Goal: Task Accomplishment & Management: Complete application form

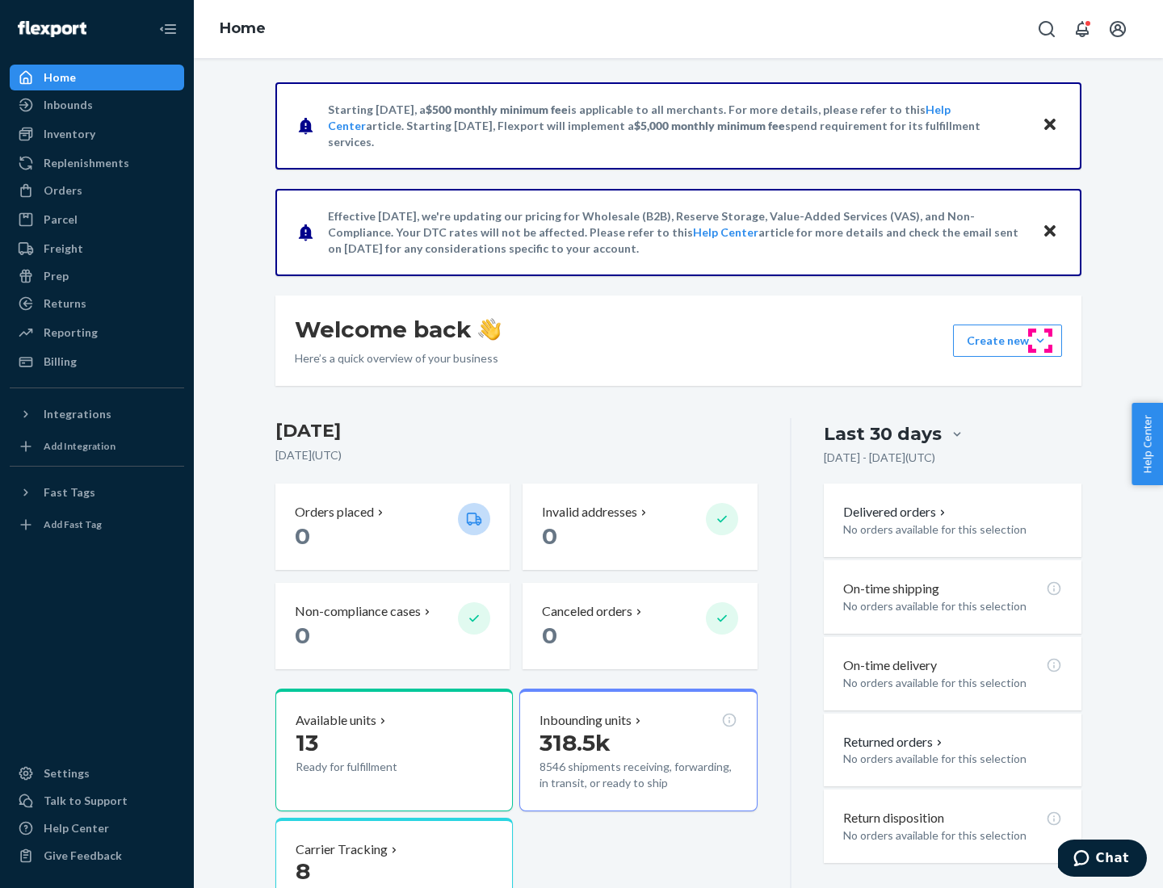
click at [1040, 341] on button "Create new Create new inbound Create new order Create new product" at bounding box center [1007, 341] width 109 height 32
click at [97, 105] on div "Inbounds" at bounding box center [96, 105] width 171 height 23
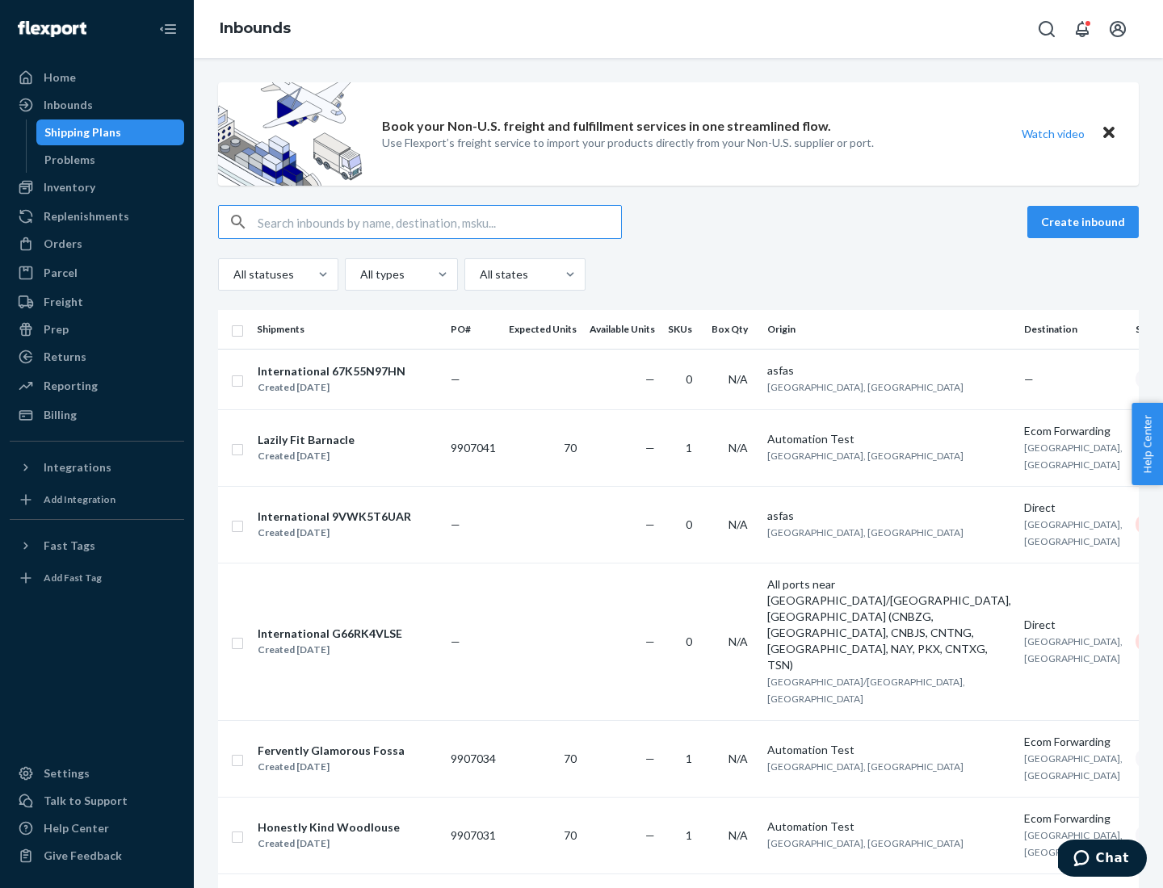
click at [1085, 222] on button "Create inbound" at bounding box center [1082, 222] width 111 height 32
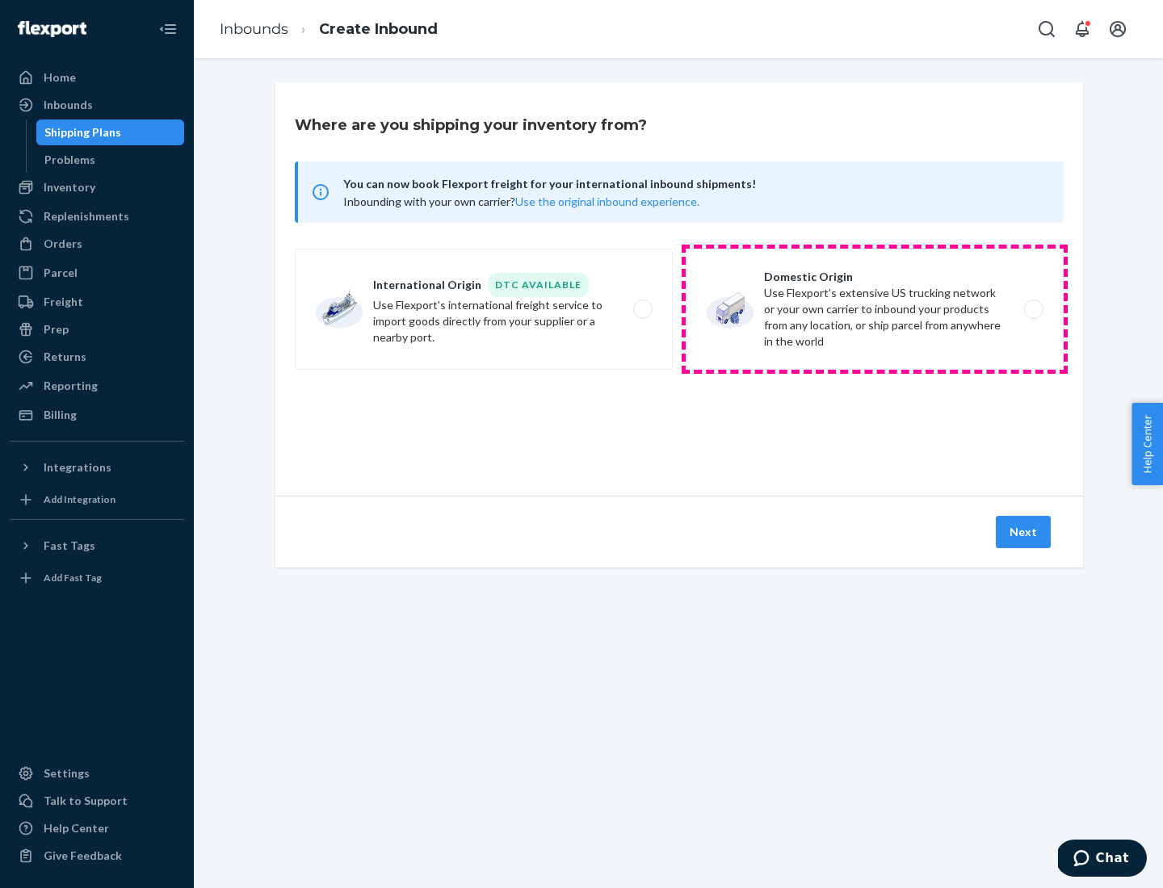
click at [874, 309] on label "Domestic Origin Use Flexport’s extensive US trucking network or your own carrie…" at bounding box center [874, 309] width 378 height 121
click at [1033, 309] on input "Domestic Origin Use Flexport’s extensive US trucking network or your own carrie…" at bounding box center [1038, 309] width 10 height 10
radio input "true"
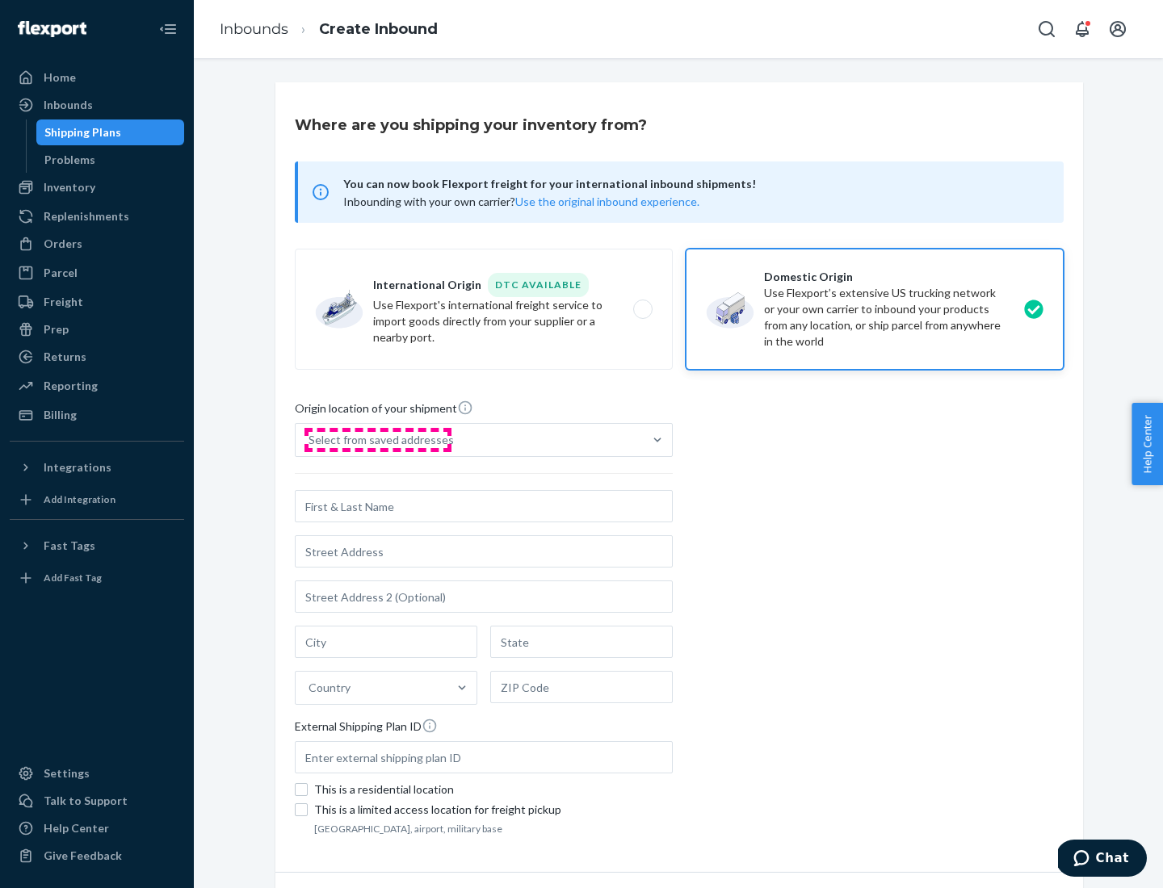
click at [377, 440] on div "Select from saved addresses" at bounding box center [380, 440] width 145 height 16
click at [310, 440] on input "Select from saved addresses" at bounding box center [309, 440] width 2 height 16
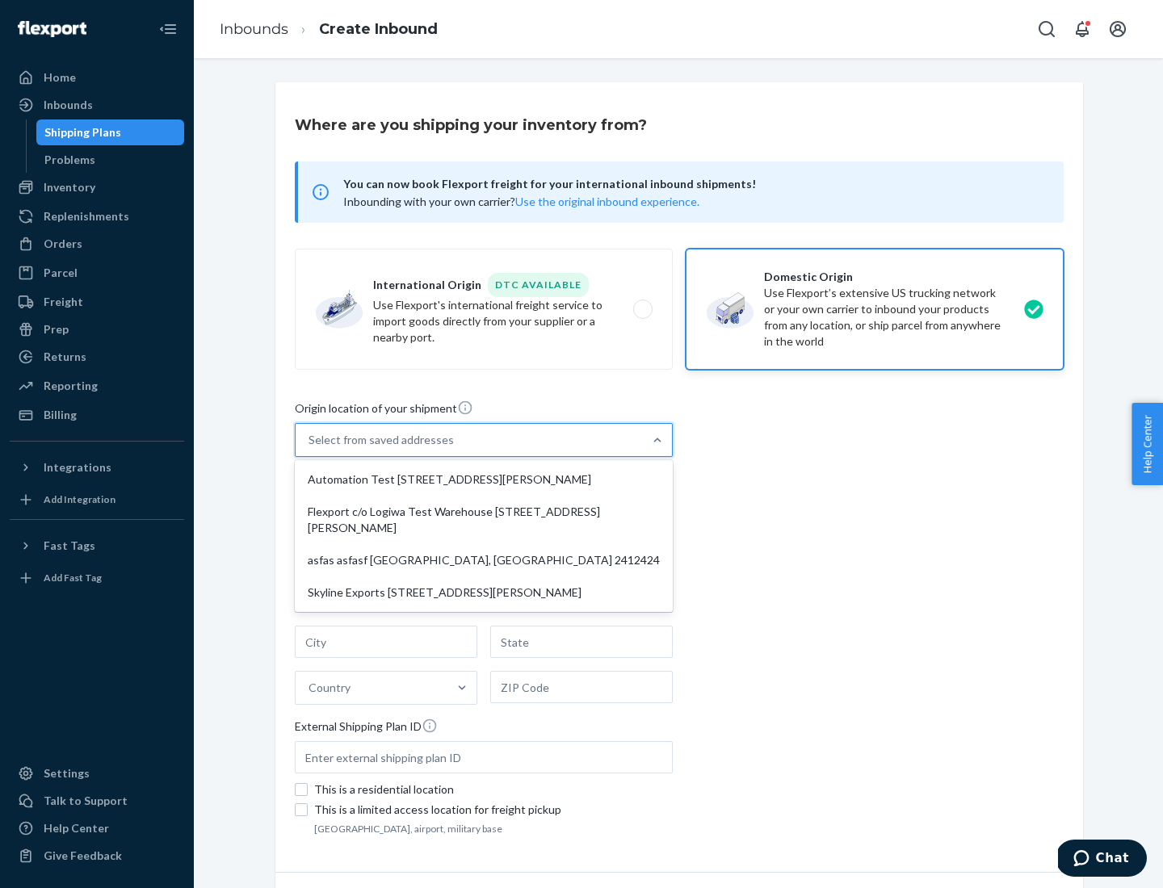
scroll to position [6, 0]
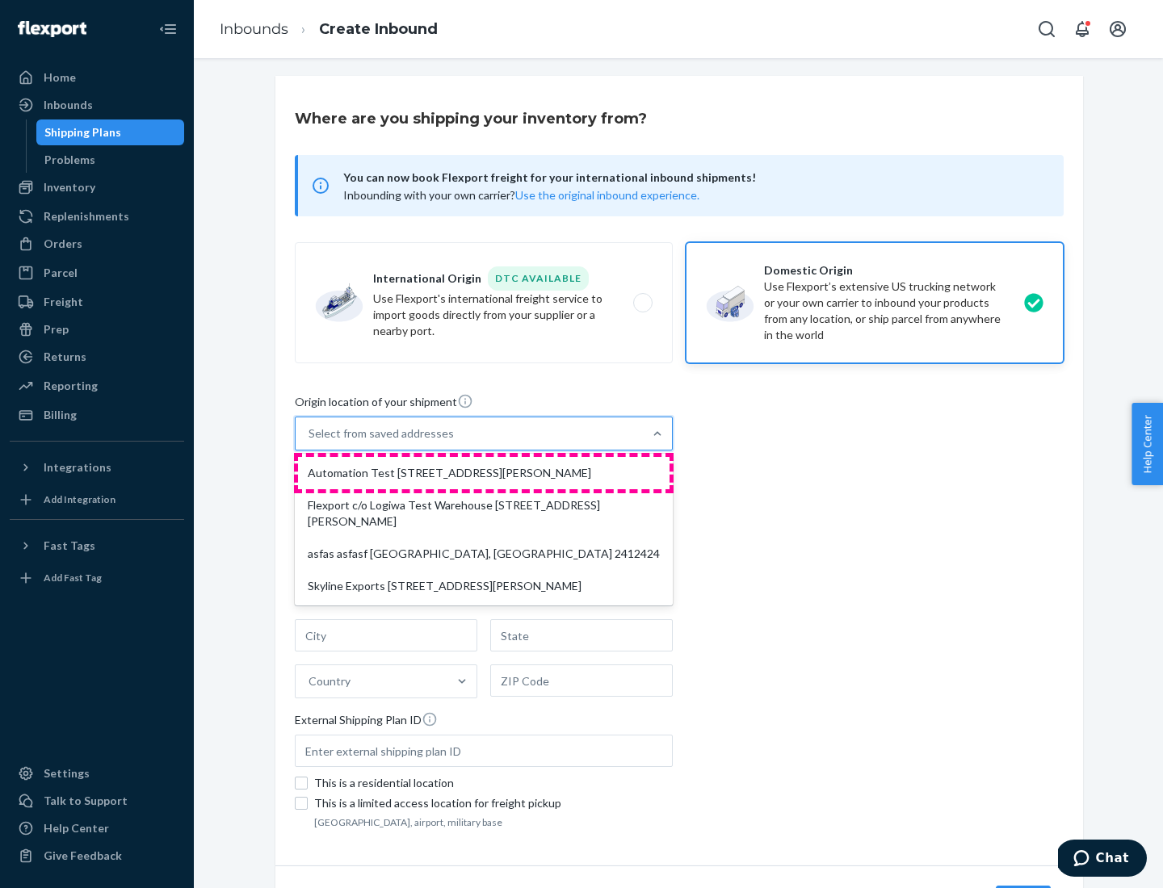
click at [484, 473] on div "Automation Test [STREET_ADDRESS][PERSON_NAME]" at bounding box center [483, 473] width 371 height 32
click at [310, 442] on input "option Automation Test [STREET_ADDRESS][PERSON_NAME] focused, 1 of 4. 4 results…" at bounding box center [309, 433] width 2 height 16
type input "Automation Test"
type input "9th Floor"
type input "[GEOGRAPHIC_DATA]"
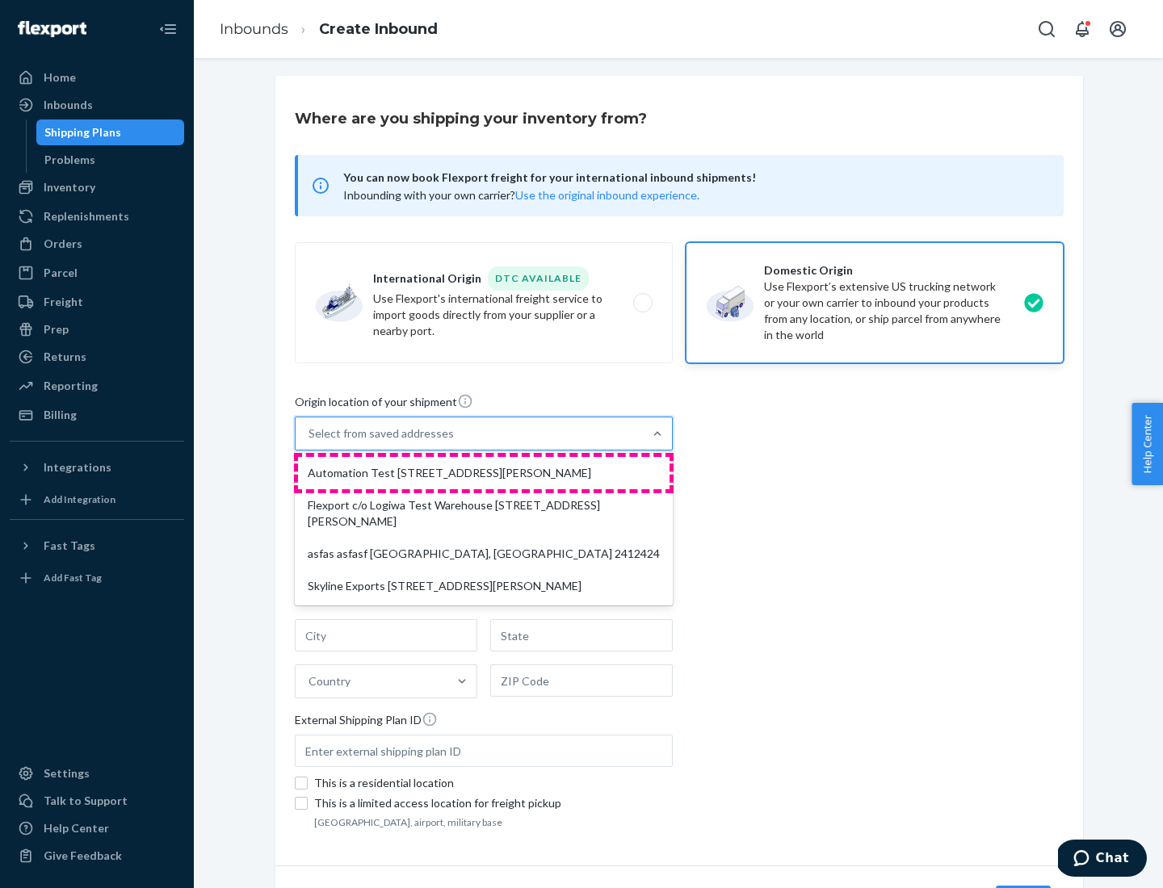
type input "CA"
type input "94104"
type input "[STREET_ADDRESS][PERSON_NAME]"
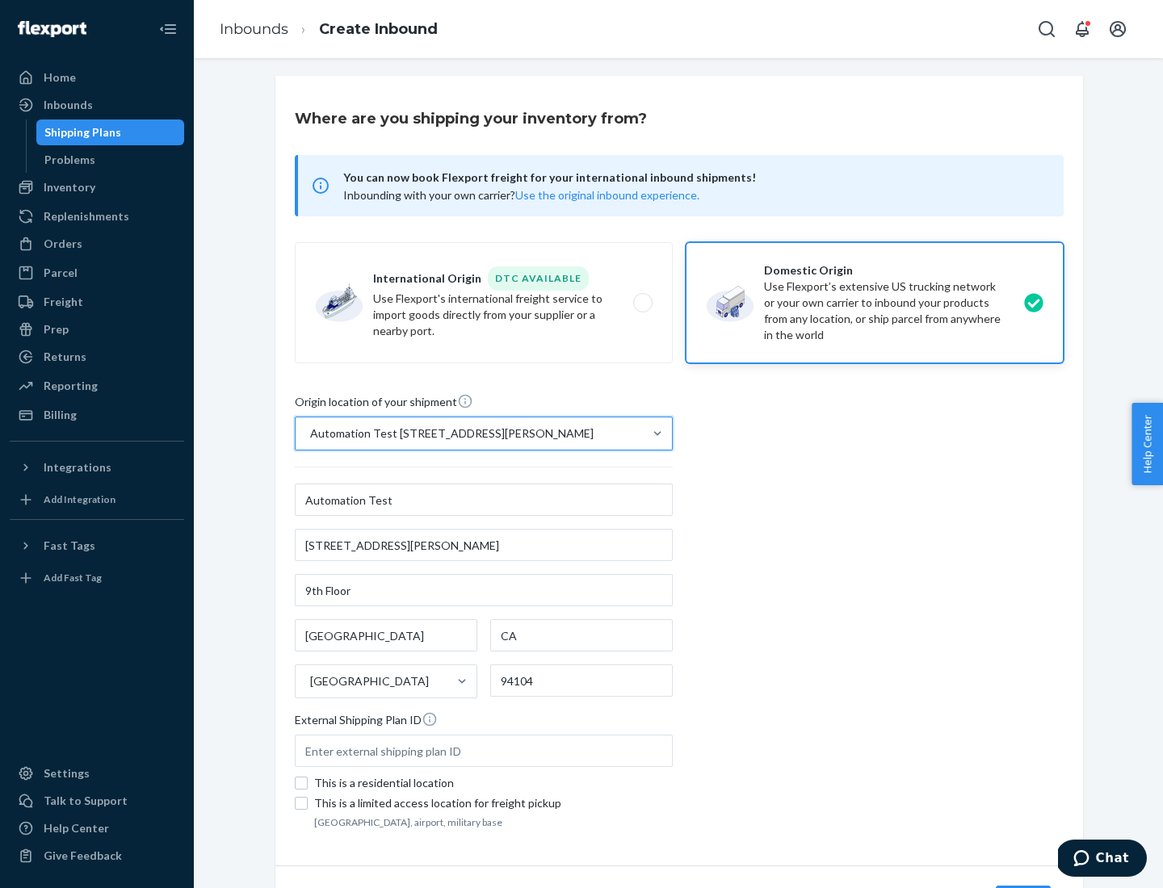
scroll to position [94, 0]
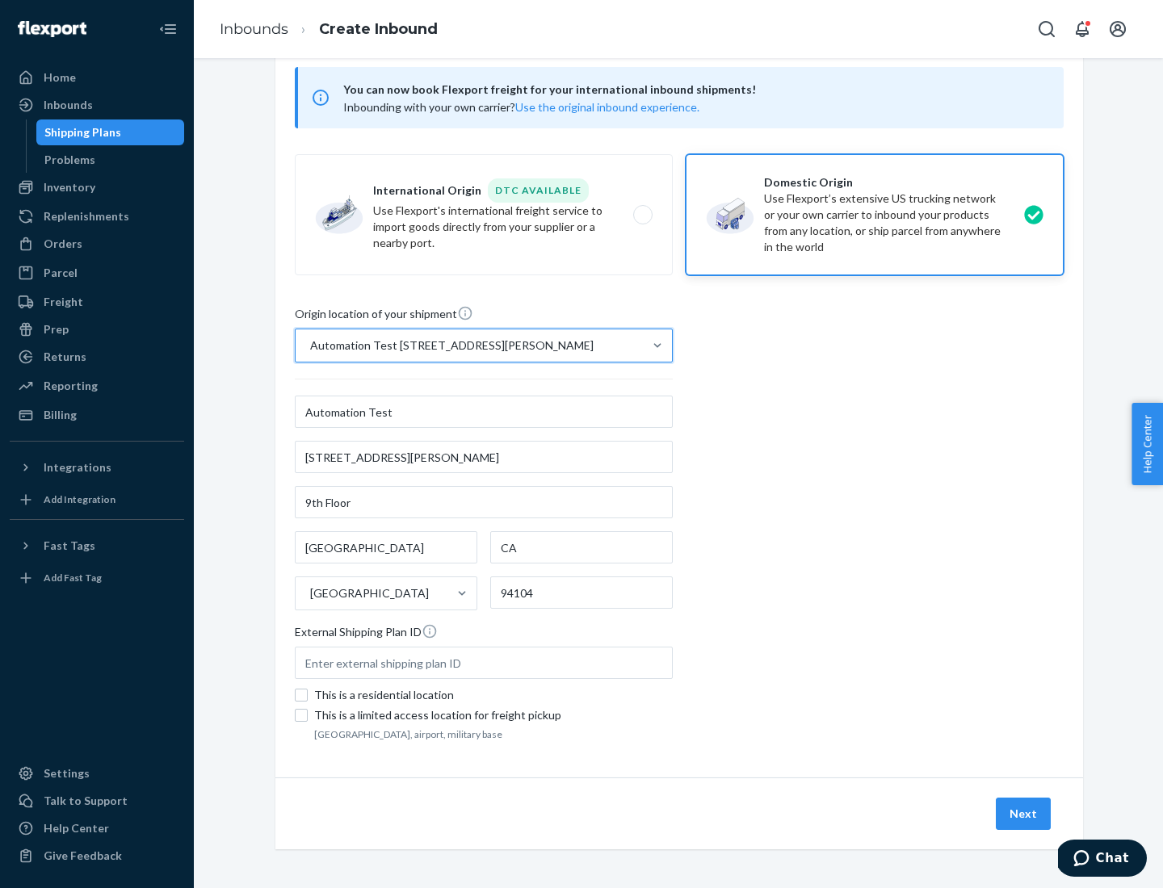
click at [1024, 814] on button "Next" at bounding box center [1022, 814] width 55 height 32
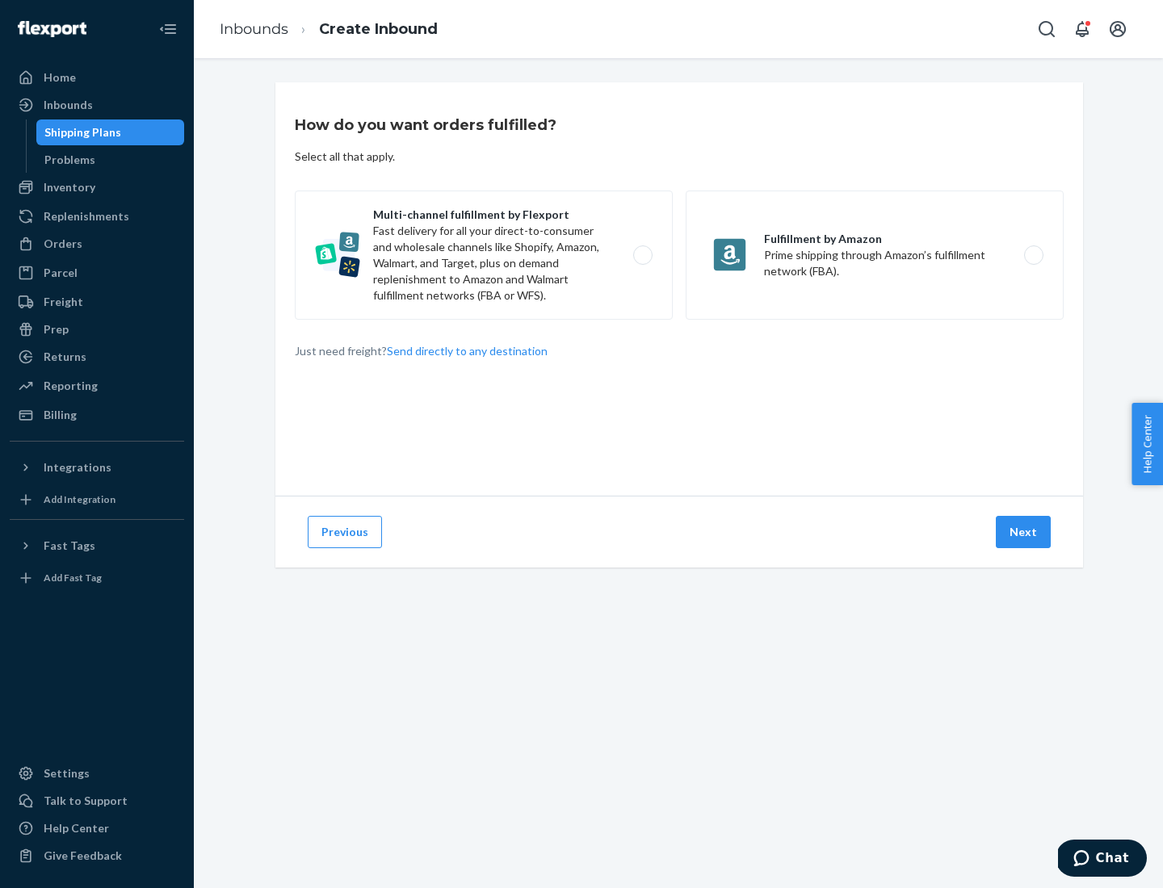
click at [484, 255] on label "Multi-channel fulfillment by Flexport Fast delivery for all your direct-to-cons…" at bounding box center [484, 255] width 378 height 129
click at [642, 255] on input "Multi-channel fulfillment by Flexport Fast delivery for all your direct-to-cons…" at bounding box center [647, 255] width 10 height 10
radio input "true"
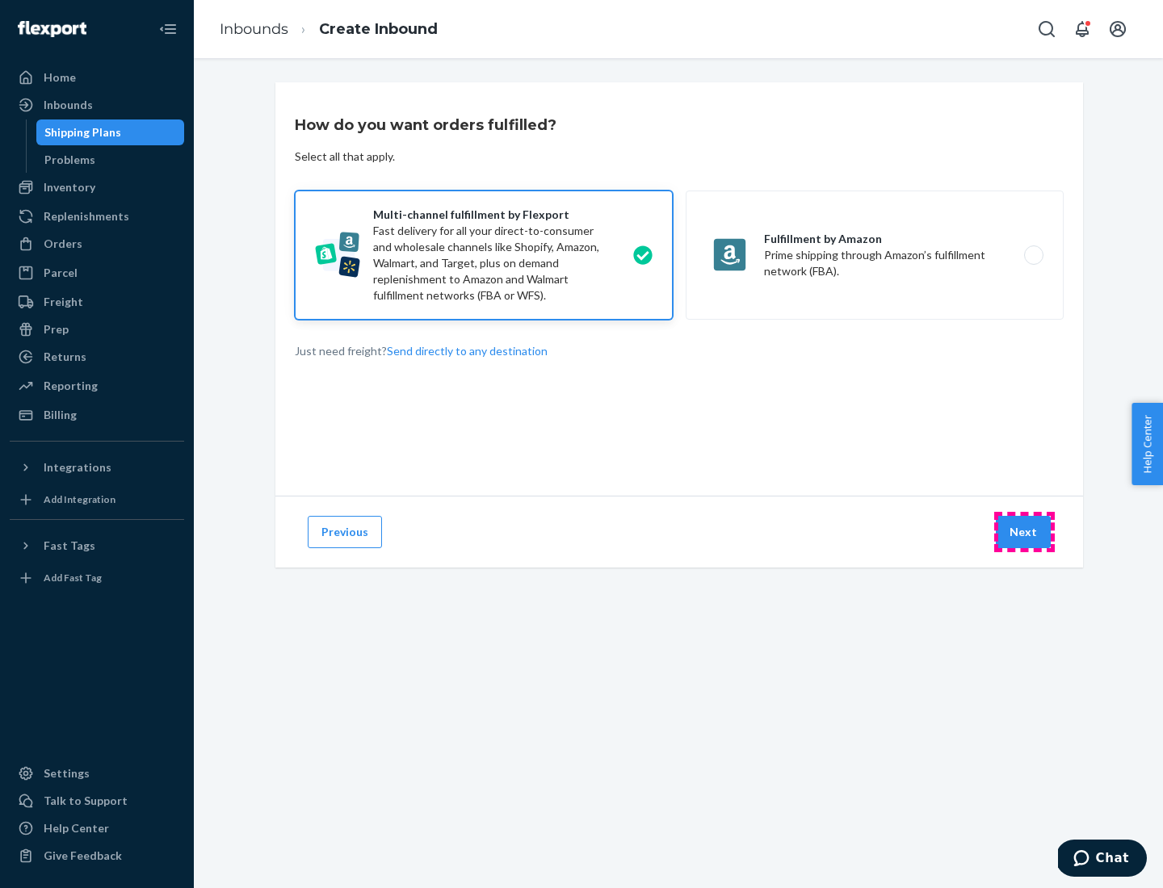
click at [1024, 532] on button "Next" at bounding box center [1022, 532] width 55 height 32
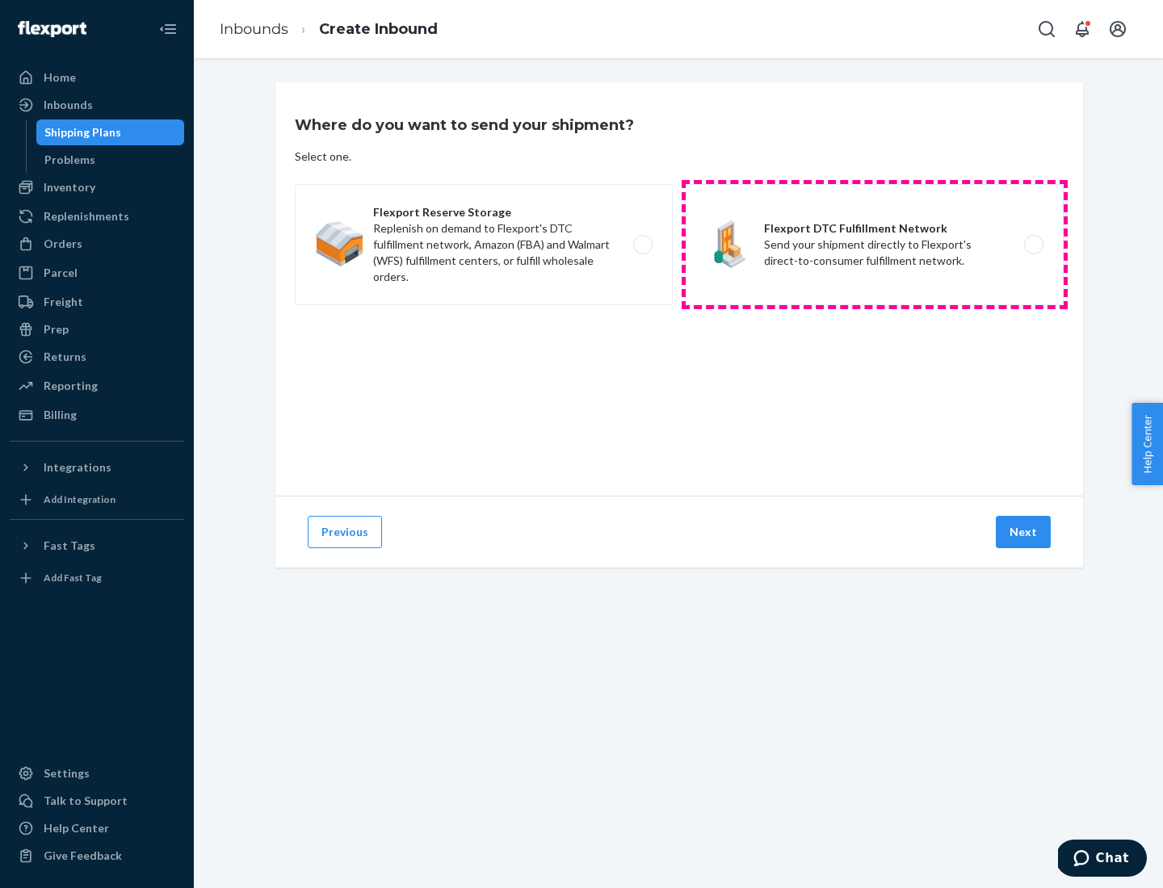
click at [874, 245] on label "Flexport DTC Fulfillment Network Send your shipment directly to Flexport's dire…" at bounding box center [874, 244] width 378 height 121
click at [1033, 245] on input "Flexport DTC Fulfillment Network Send your shipment directly to Flexport's dire…" at bounding box center [1038, 245] width 10 height 10
radio input "true"
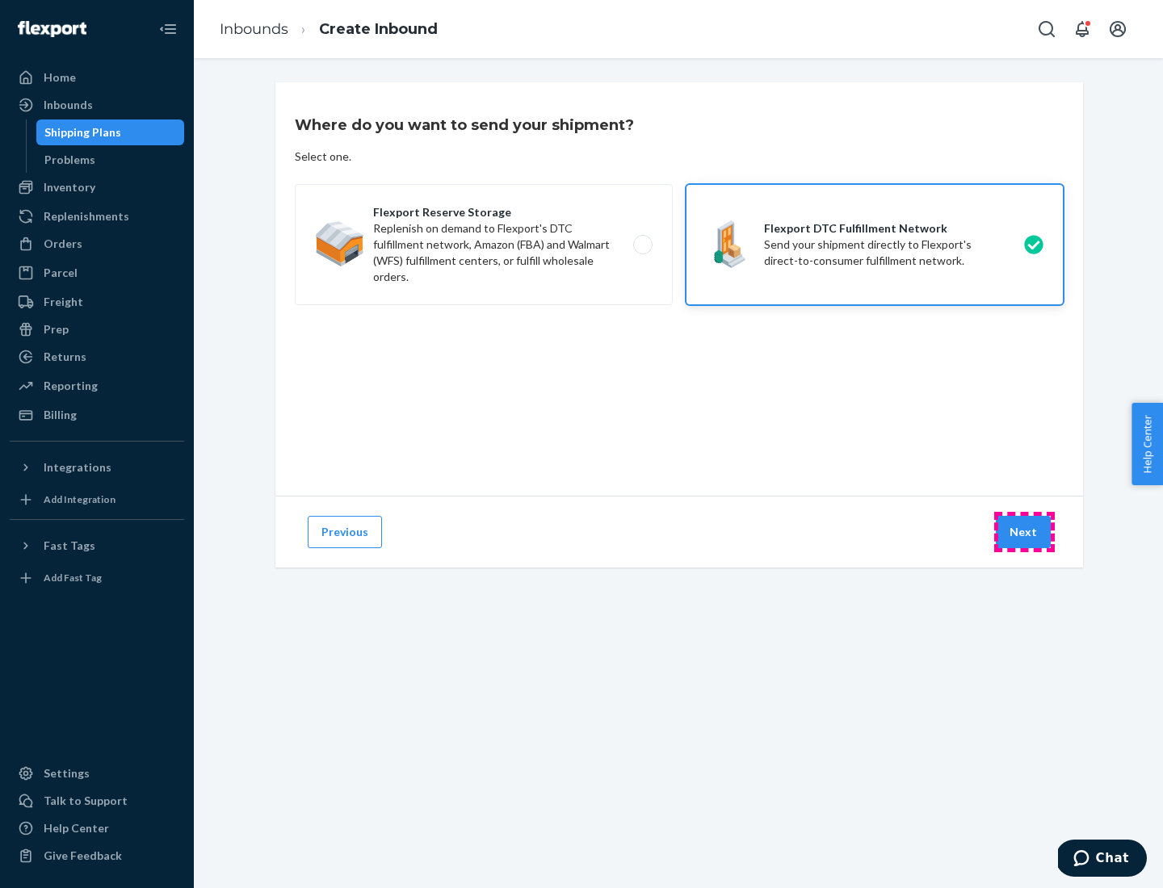
click at [1024, 532] on button "Next" at bounding box center [1022, 532] width 55 height 32
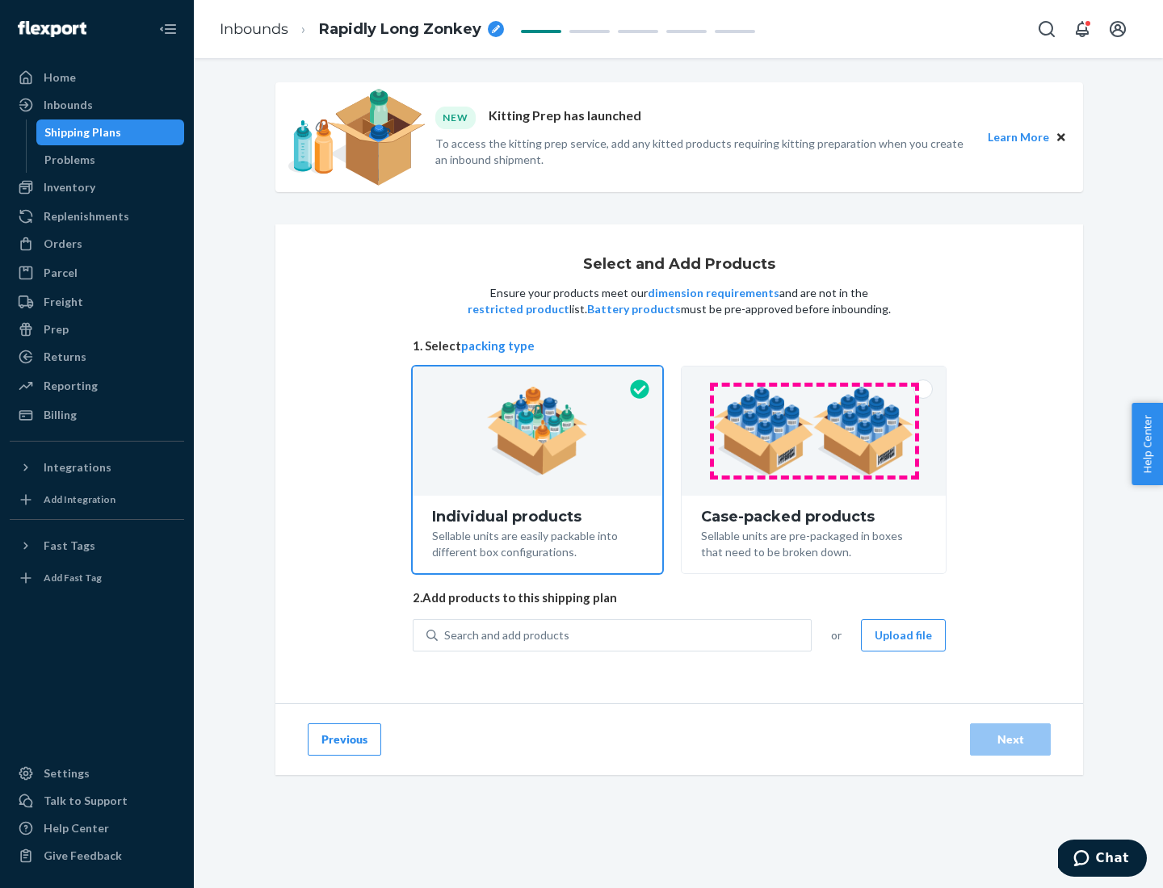
click at [814, 431] on img at bounding box center [813, 431] width 201 height 89
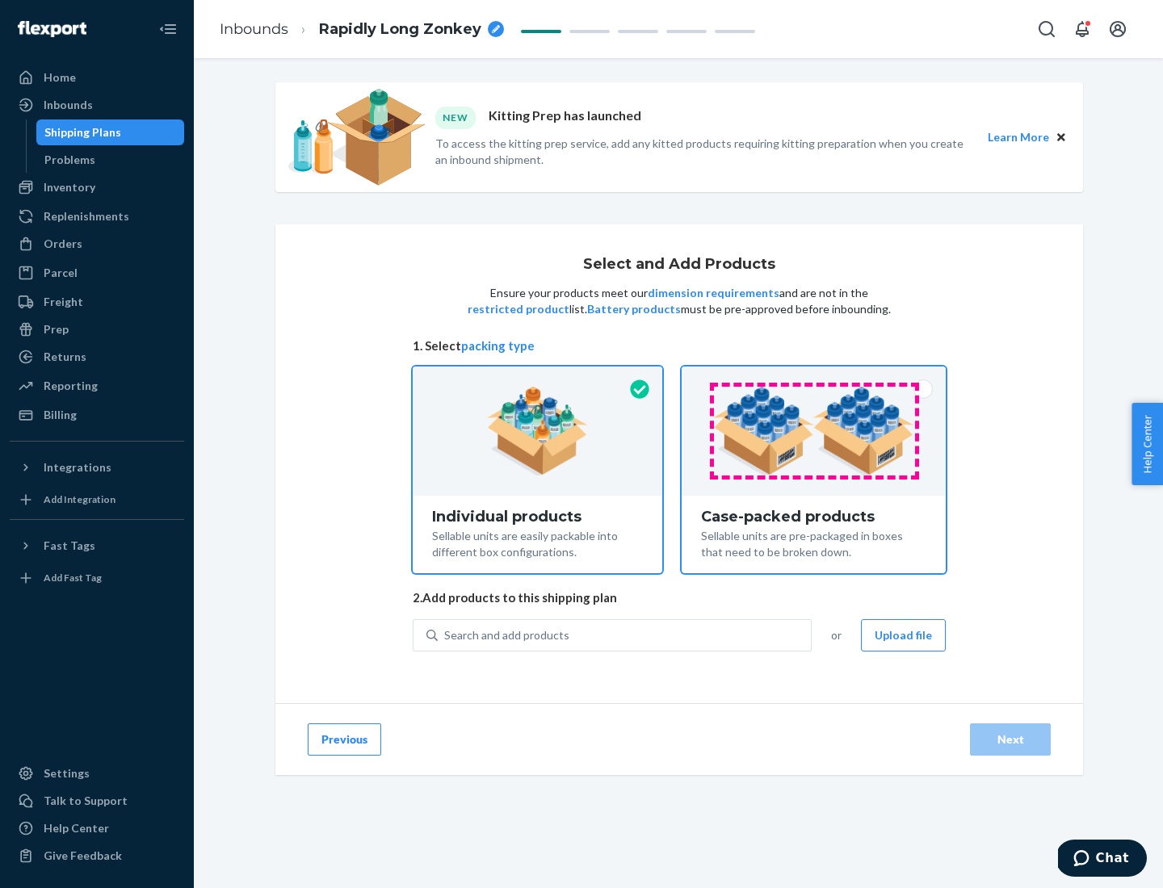
click at [814, 377] on input "Case-packed products Sellable units are pre-packaged in boxes that need to be b…" at bounding box center [813, 372] width 10 height 10
radio input "true"
radio input "false"
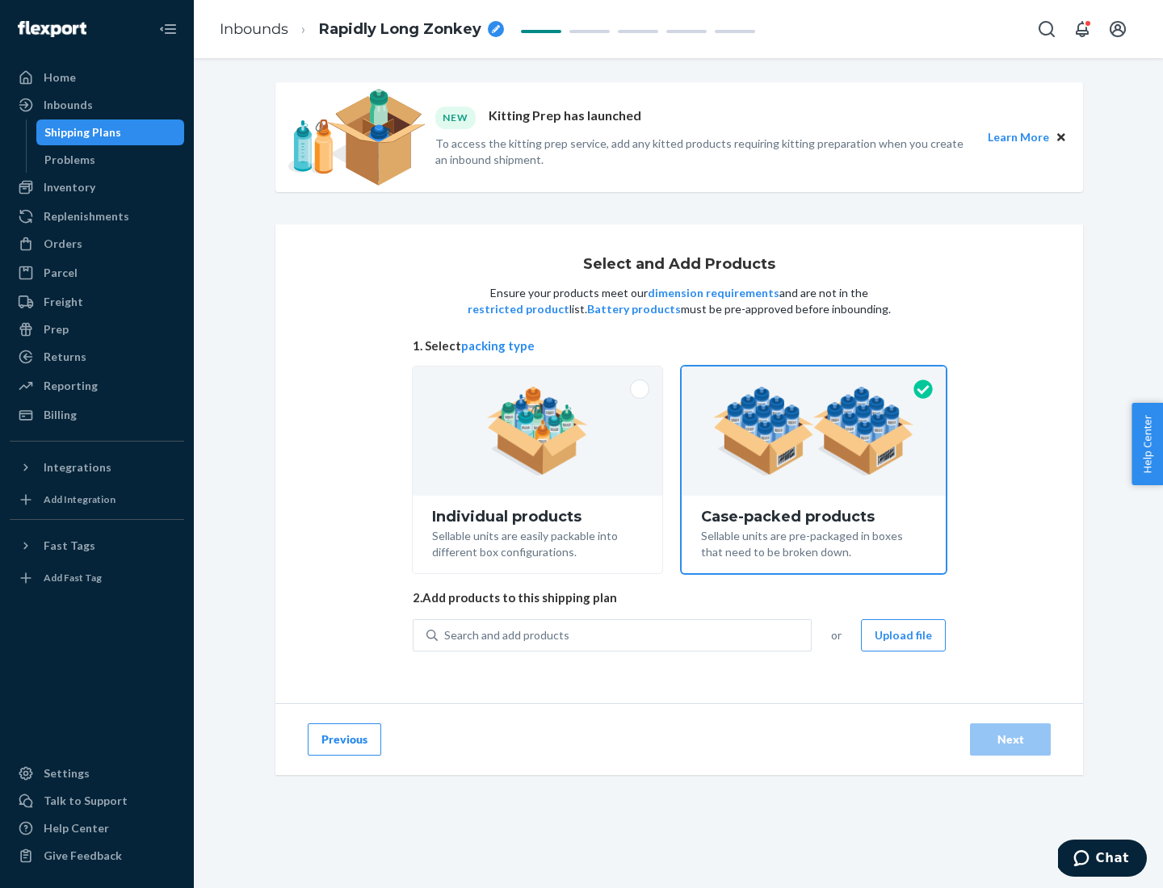
click at [625, 635] on div "Search and add products" at bounding box center [624, 635] width 373 height 29
click at [446, 635] on input "Search and add products" at bounding box center [445, 635] width 2 height 16
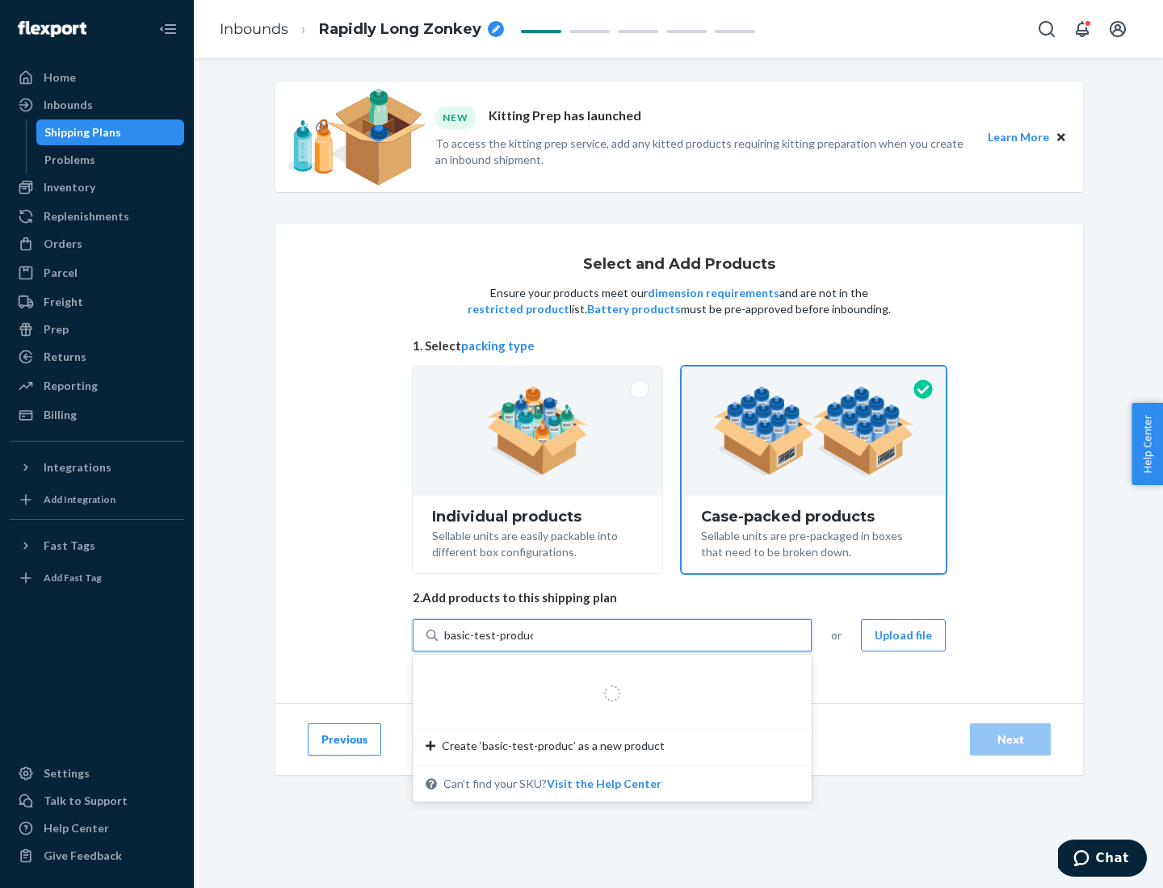
type input "basic-test-product-1"
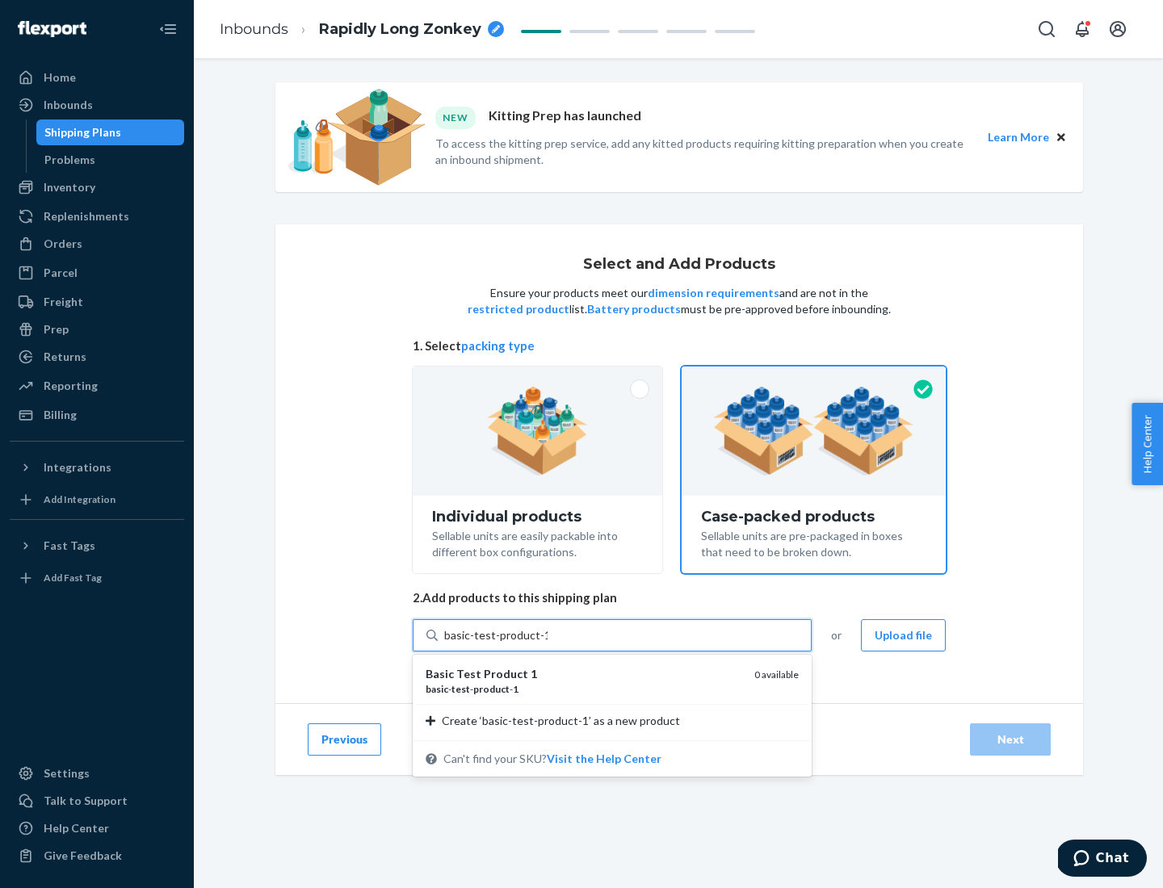
click at [584, 689] on div "basic - test - product - 1" at bounding box center [583, 689] width 316 height 14
click at [547, 643] on input "basic-test-product-1" at bounding box center [495, 635] width 103 height 16
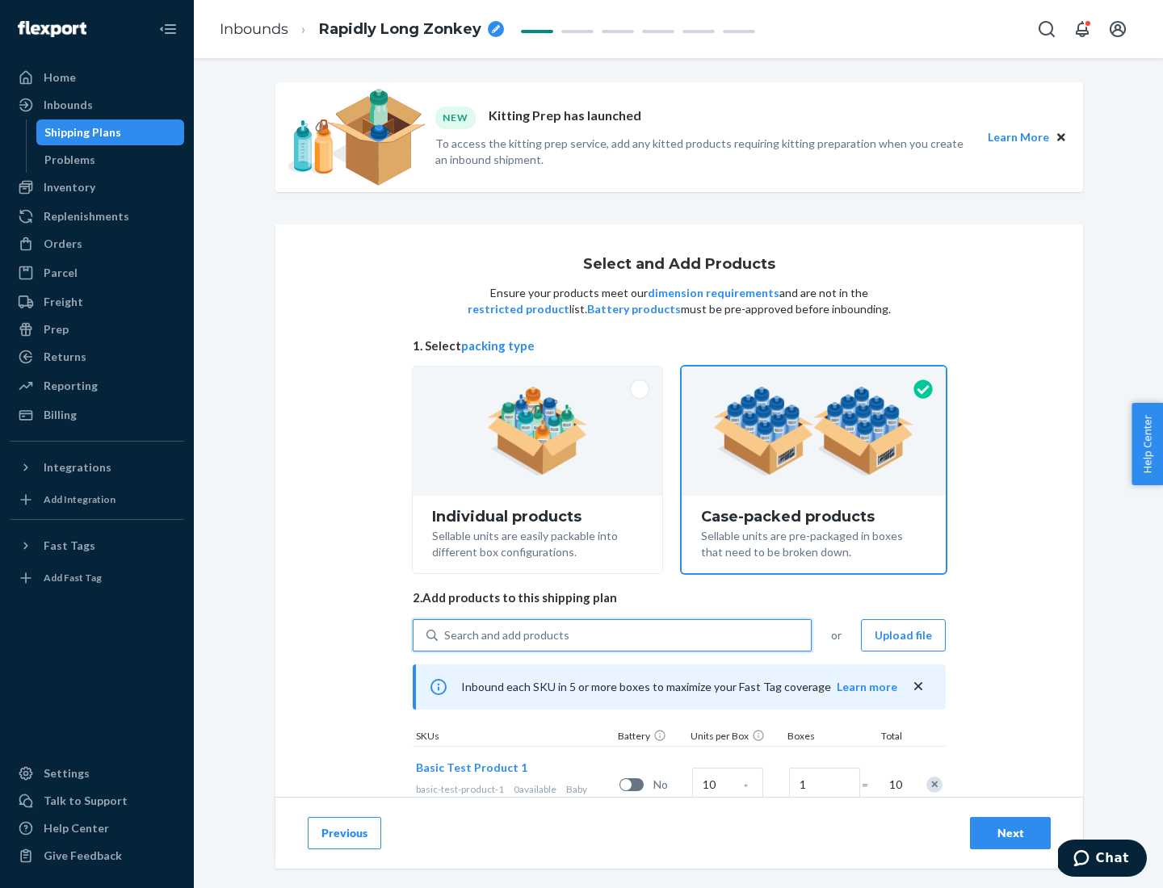
scroll to position [58, 0]
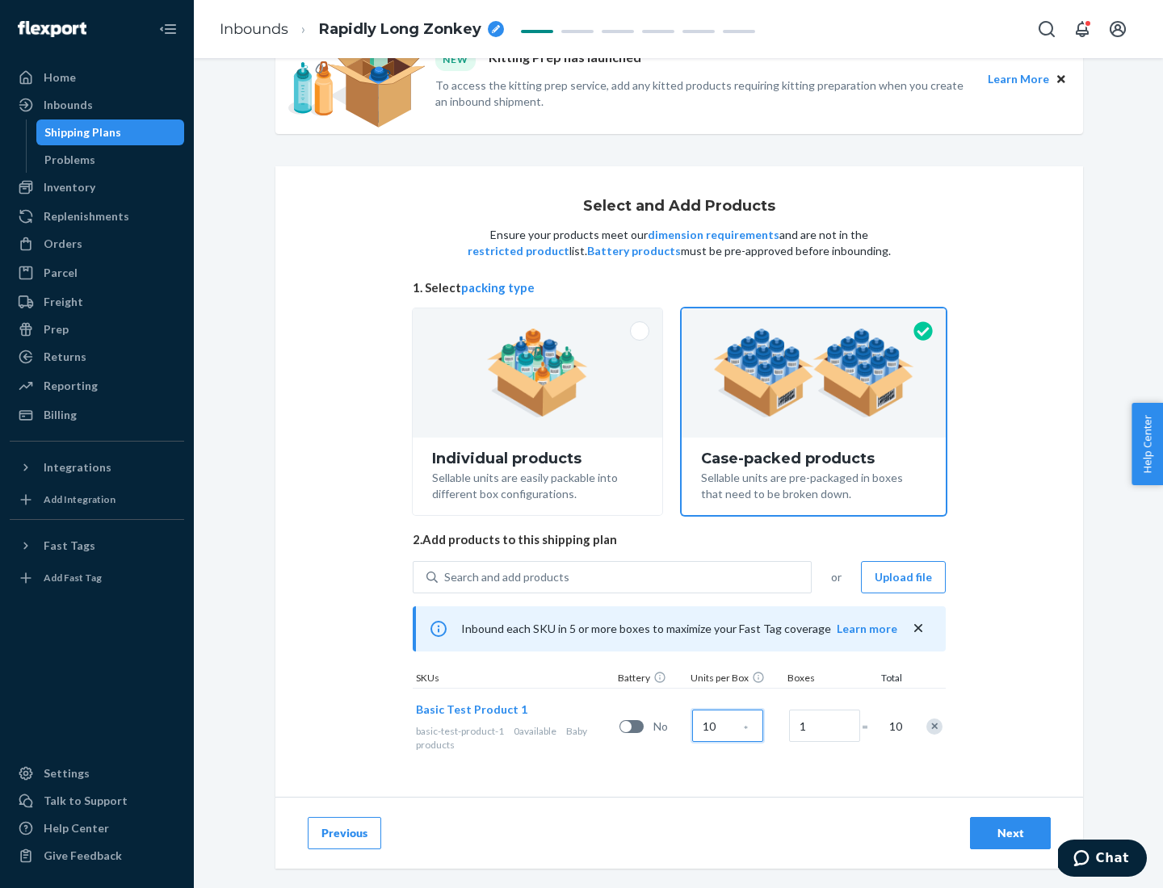
type input "10"
type input "7"
click at [1010, 833] on div "Next" at bounding box center [1009, 833] width 53 height 16
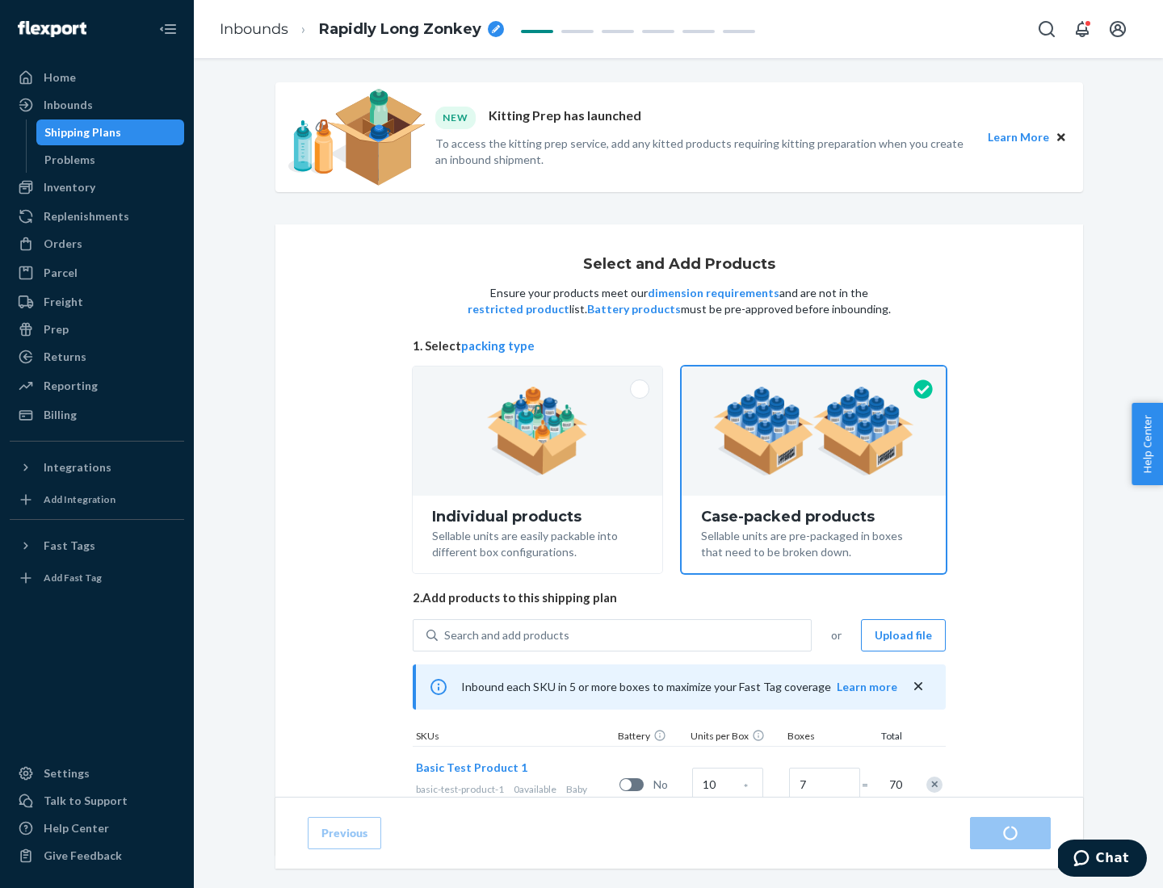
radio input "true"
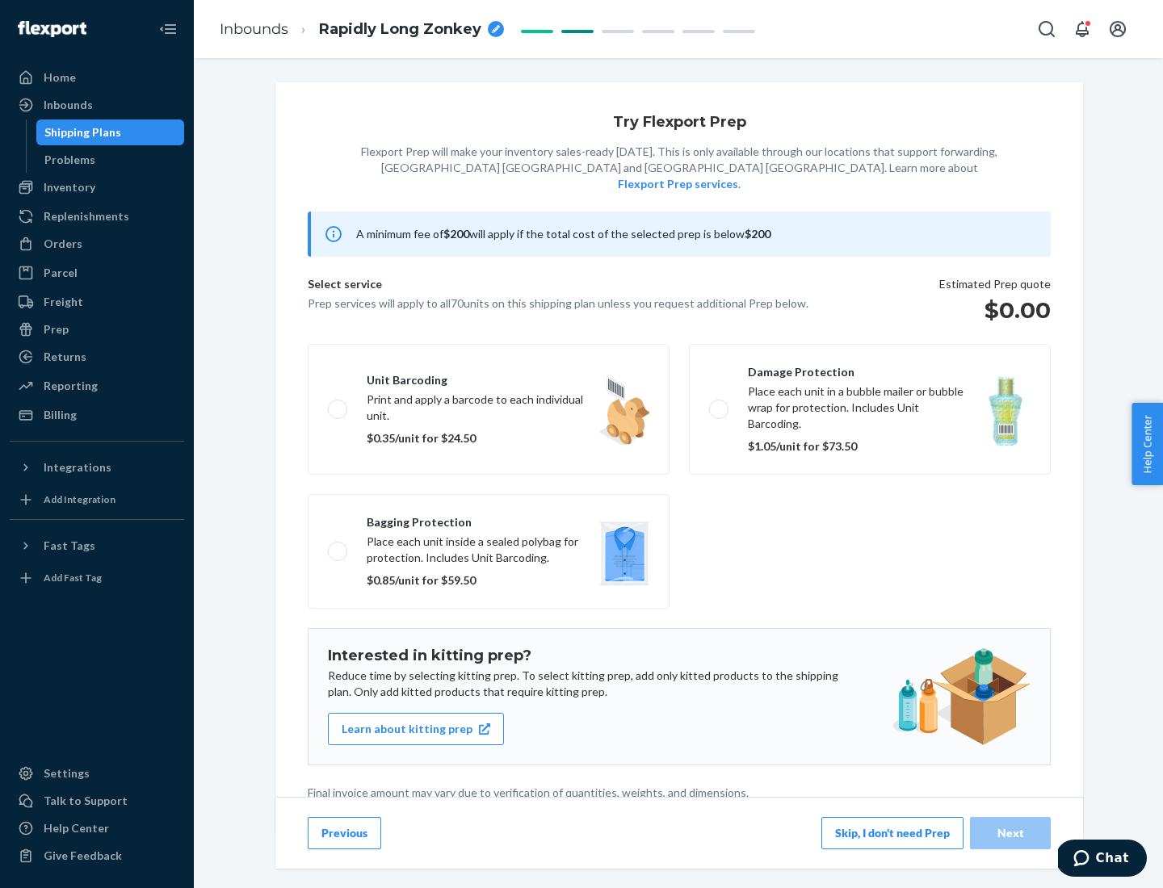
scroll to position [4, 0]
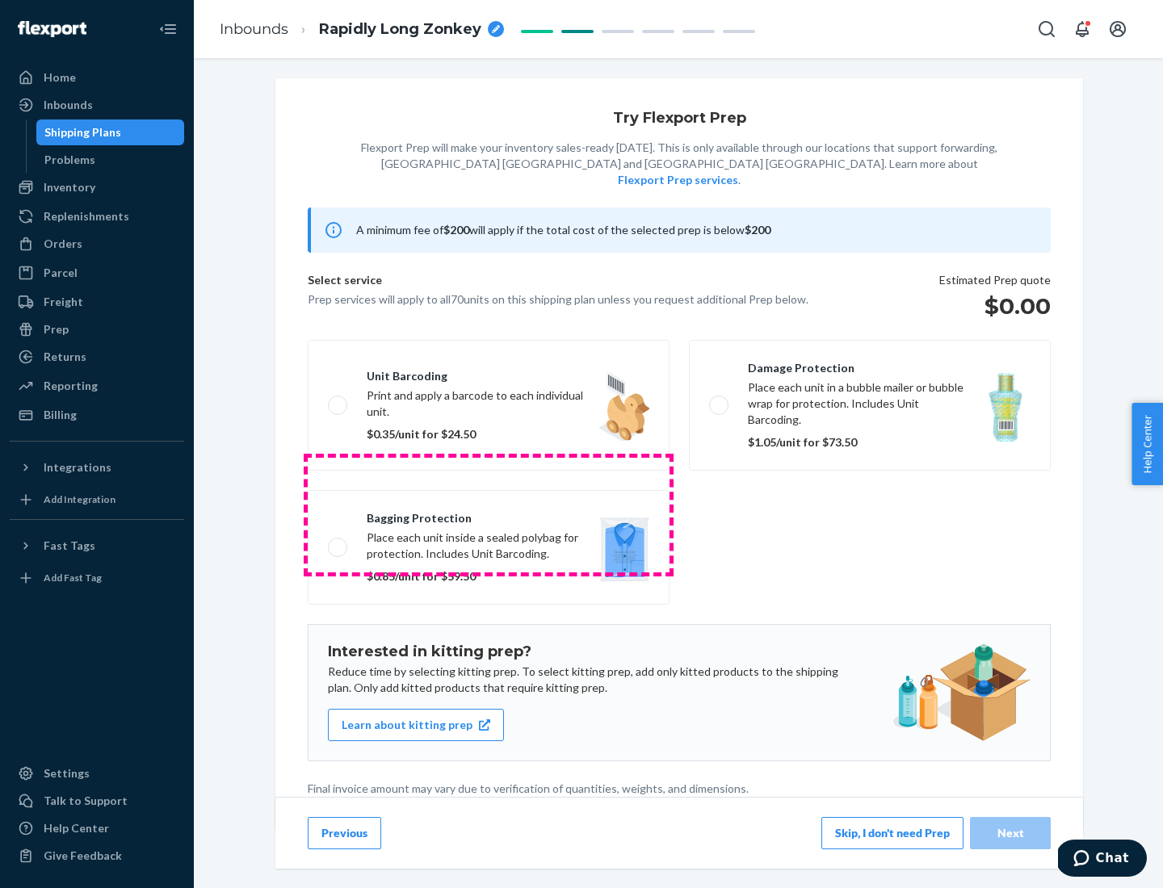
click at [488, 514] on label "Bagging protection Place each unit inside a sealed polybag for protection. Incl…" at bounding box center [489, 547] width 362 height 115
click at [338, 542] on input "Bagging protection Place each unit inside a sealed polybag for protection. Incl…" at bounding box center [333, 547] width 10 height 10
checkbox input "true"
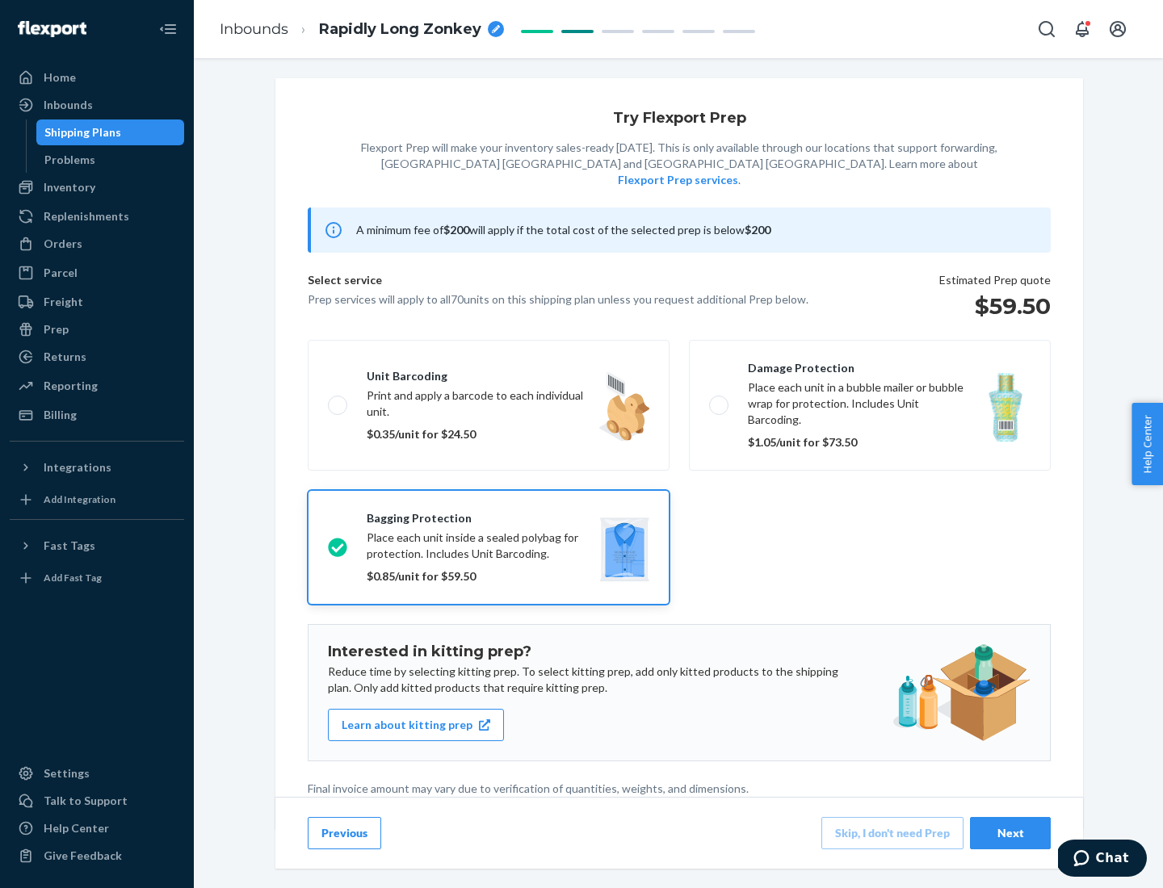
click at [1010, 832] on div "Next" at bounding box center [1009, 833] width 53 height 16
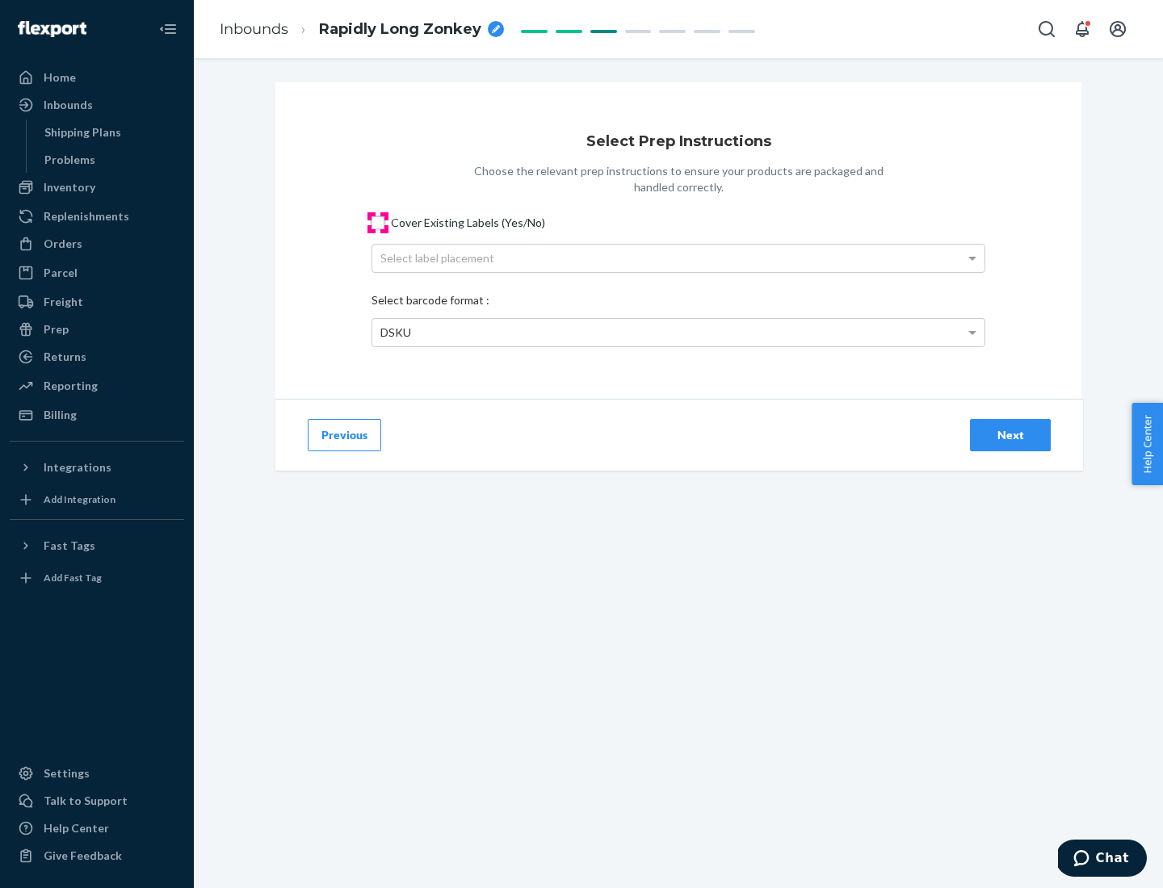
click at [378, 222] on input "Cover Existing Labels (Yes/No)" at bounding box center [377, 222] width 13 height 13
checkbox input "true"
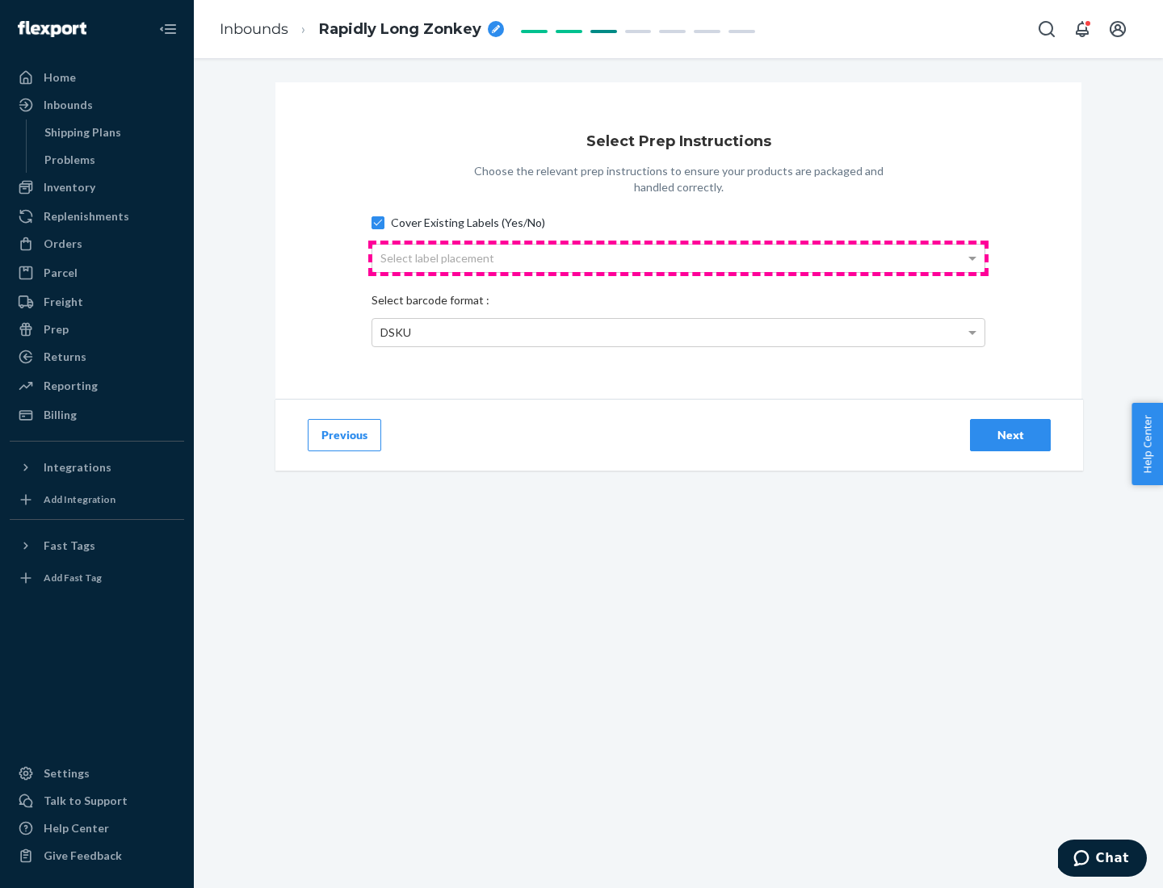
click at [678, 258] on div "Select label placement" at bounding box center [678, 258] width 612 height 27
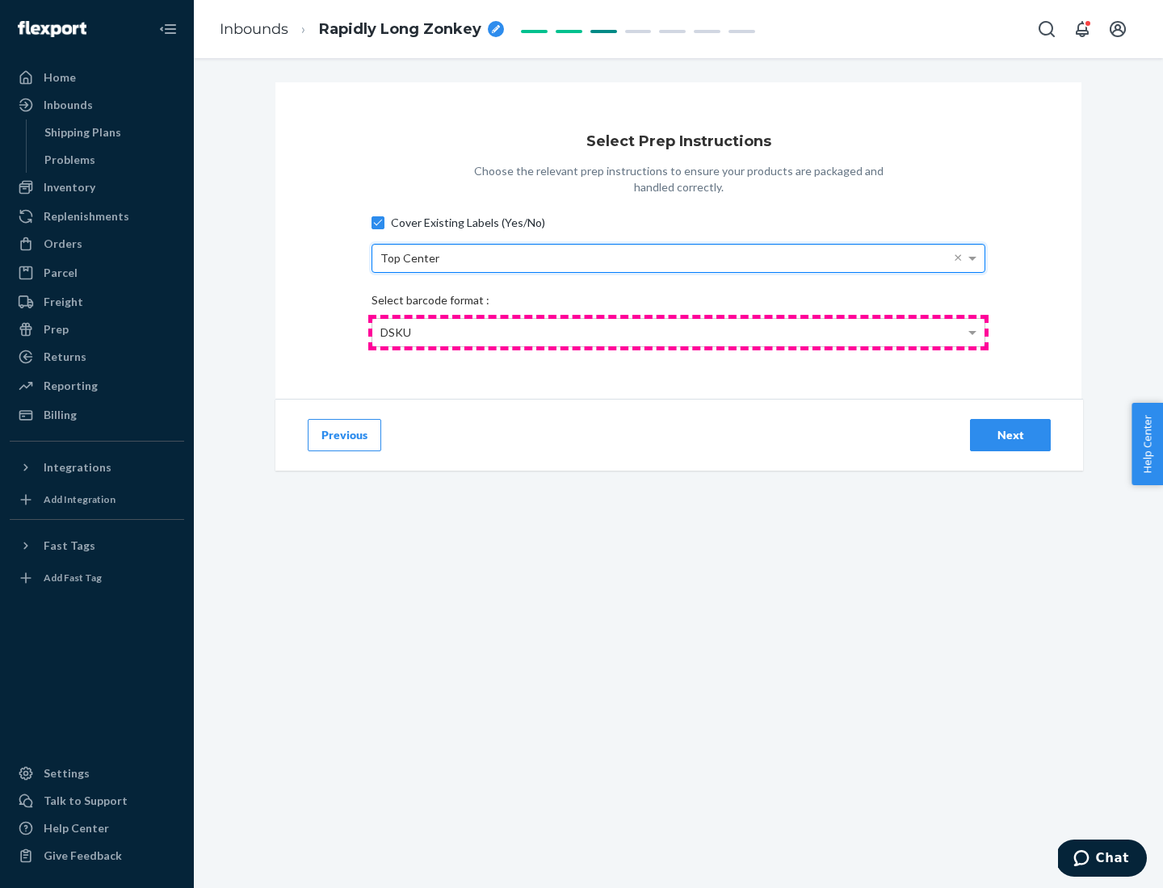
click at [678, 332] on div "DSKU" at bounding box center [678, 332] width 612 height 27
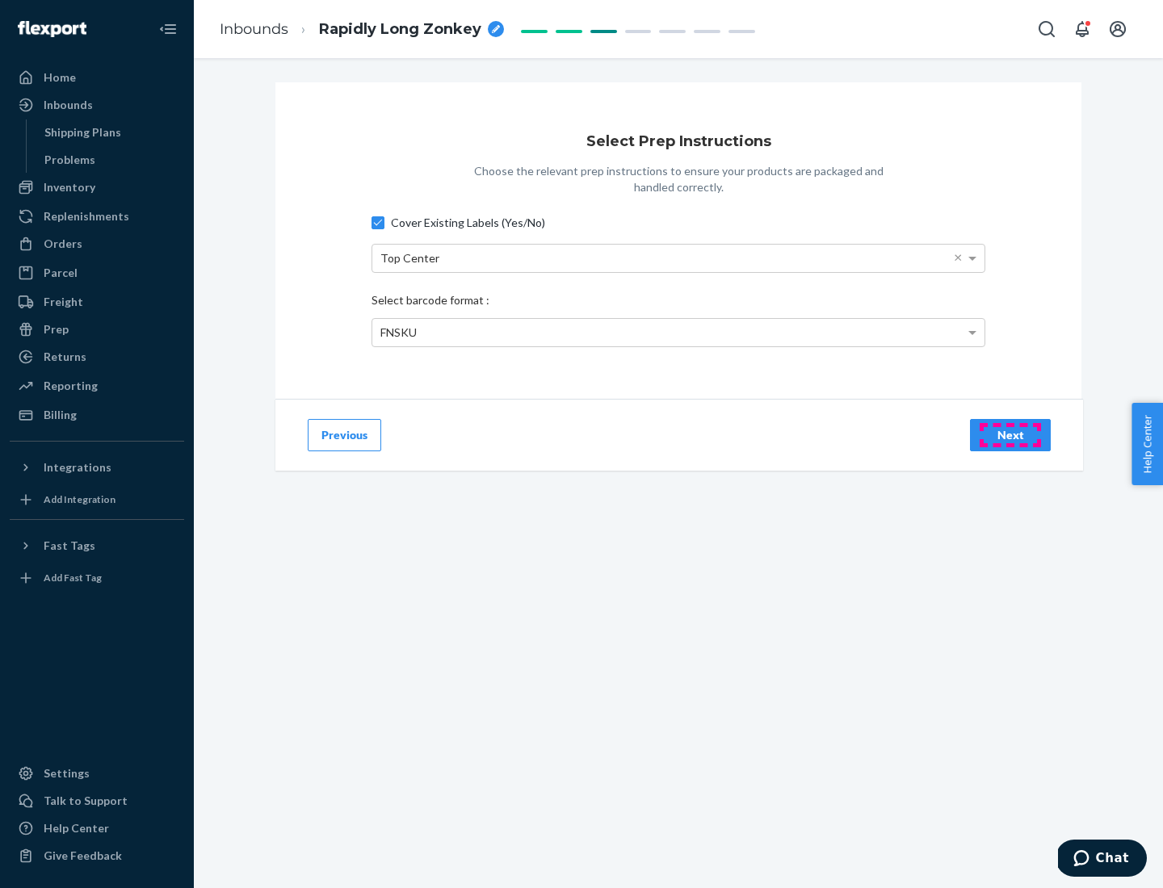
click at [1010, 434] on div "Next" at bounding box center [1009, 435] width 53 height 16
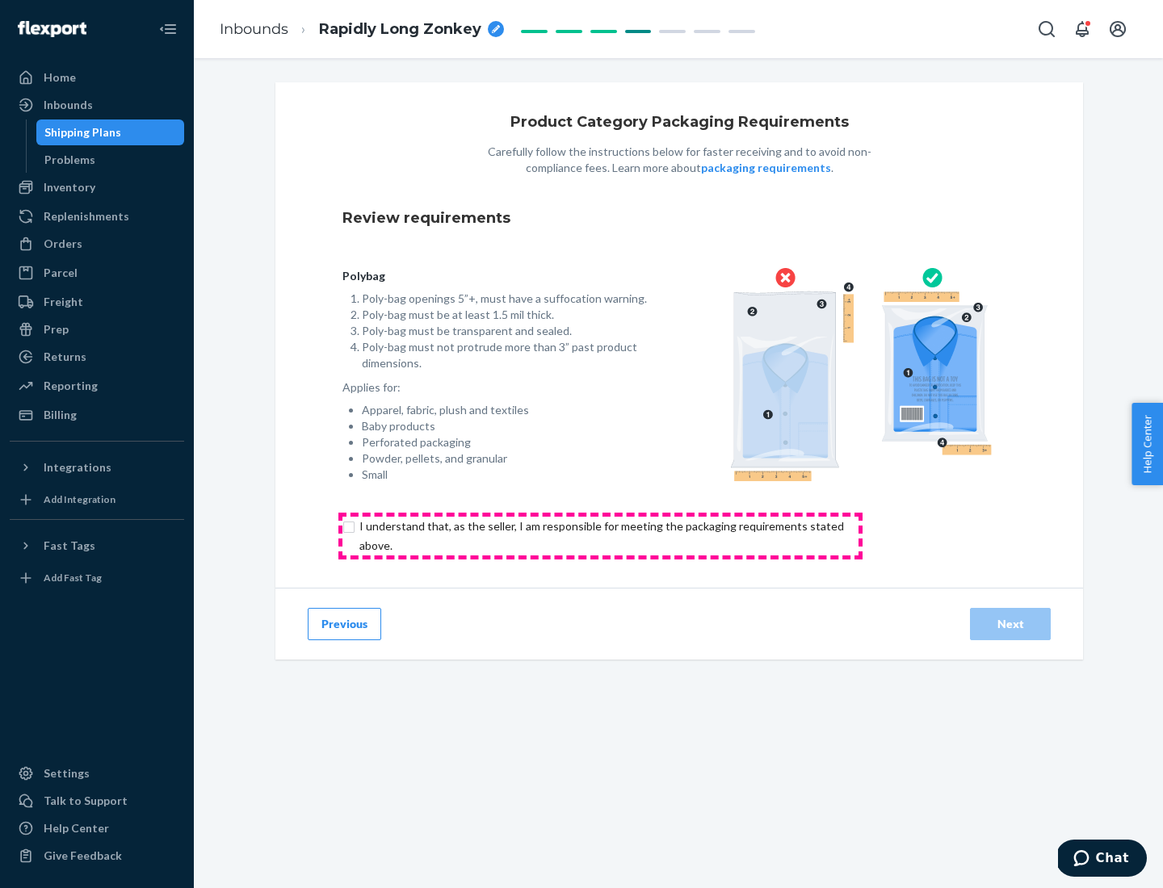
click at [600, 535] on input "checkbox" at bounding box center [610, 536] width 537 height 39
checkbox input "true"
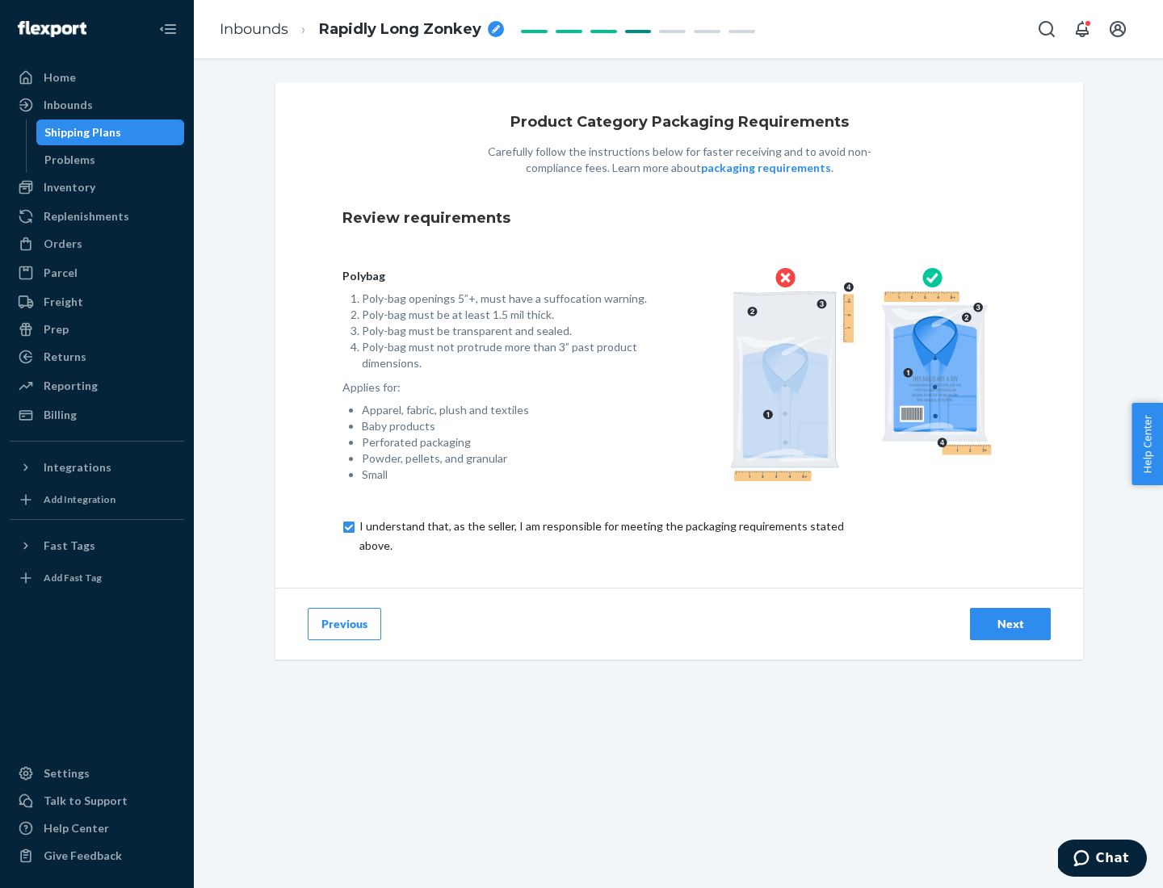
click at [1010, 623] on div "Next" at bounding box center [1009, 624] width 53 height 16
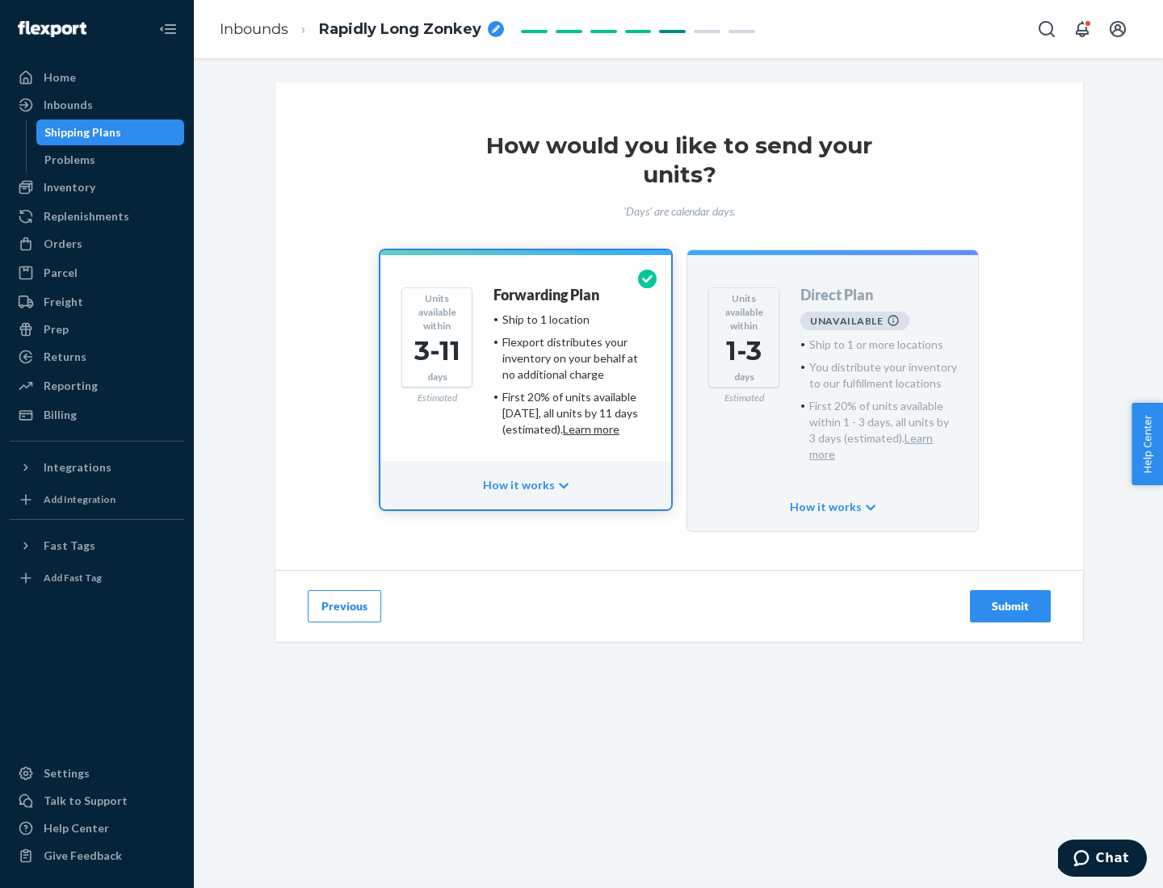
click at [547, 295] on h4 "Forwarding Plan" at bounding box center [546, 295] width 106 height 16
click at [1010, 598] on div "Submit" at bounding box center [1009, 606] width 53 height 16
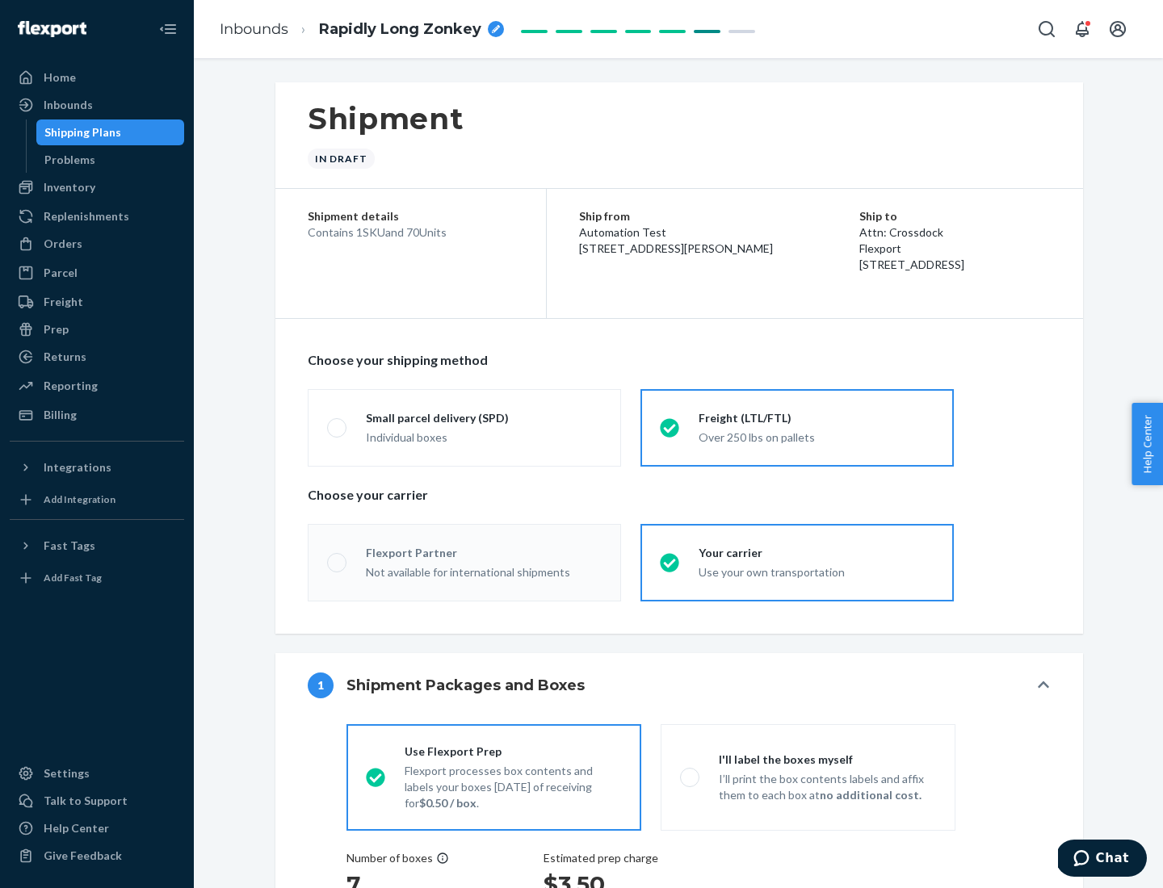
radio input "true"
radio input "false"
radio input "true"
radio input "false"
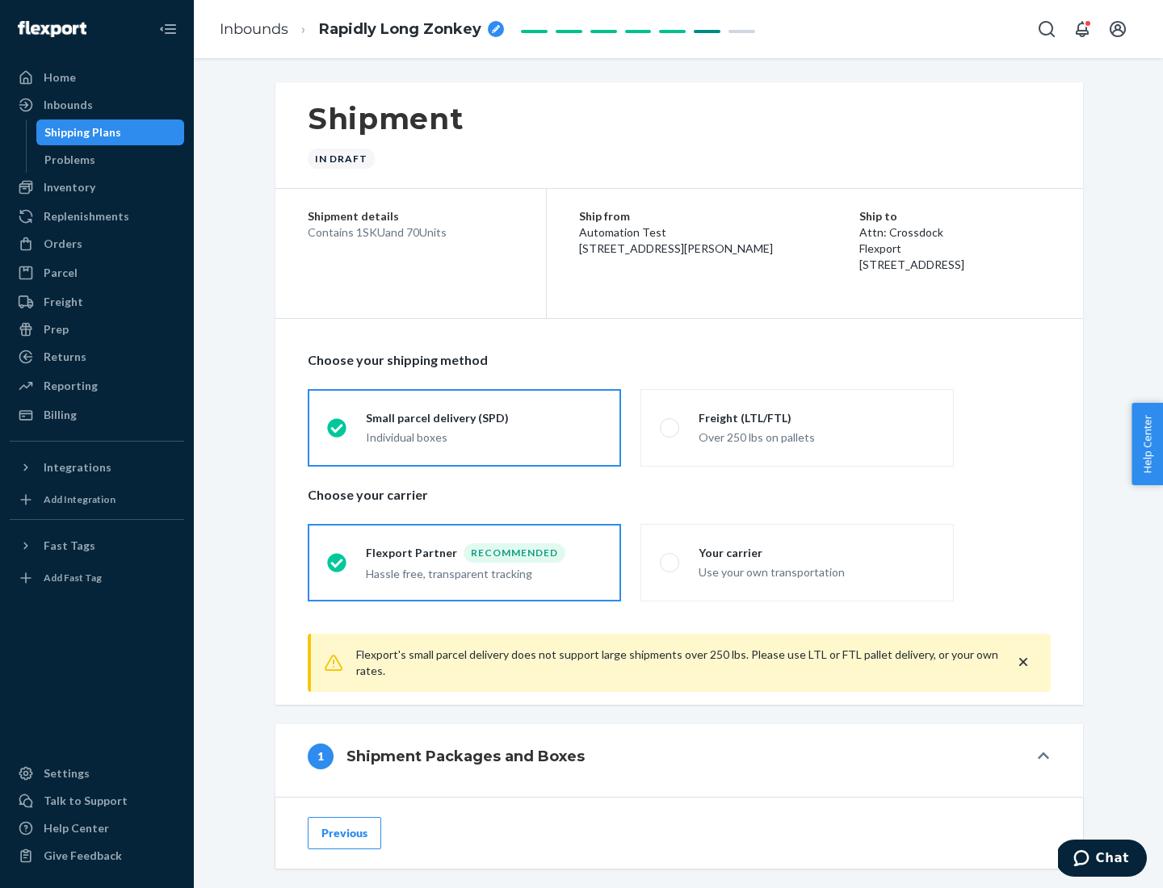
click at [797, 427] on div "Over 250 lbs on pallets" at bounding box center [816, 435] width 236 height 19
click at [670, 427] on input "Freight (LTL/FTL) Over 250 lbs on pallets" at bounding box center [665, 427] width 10 height 10
radio input "true"
radio input "false"
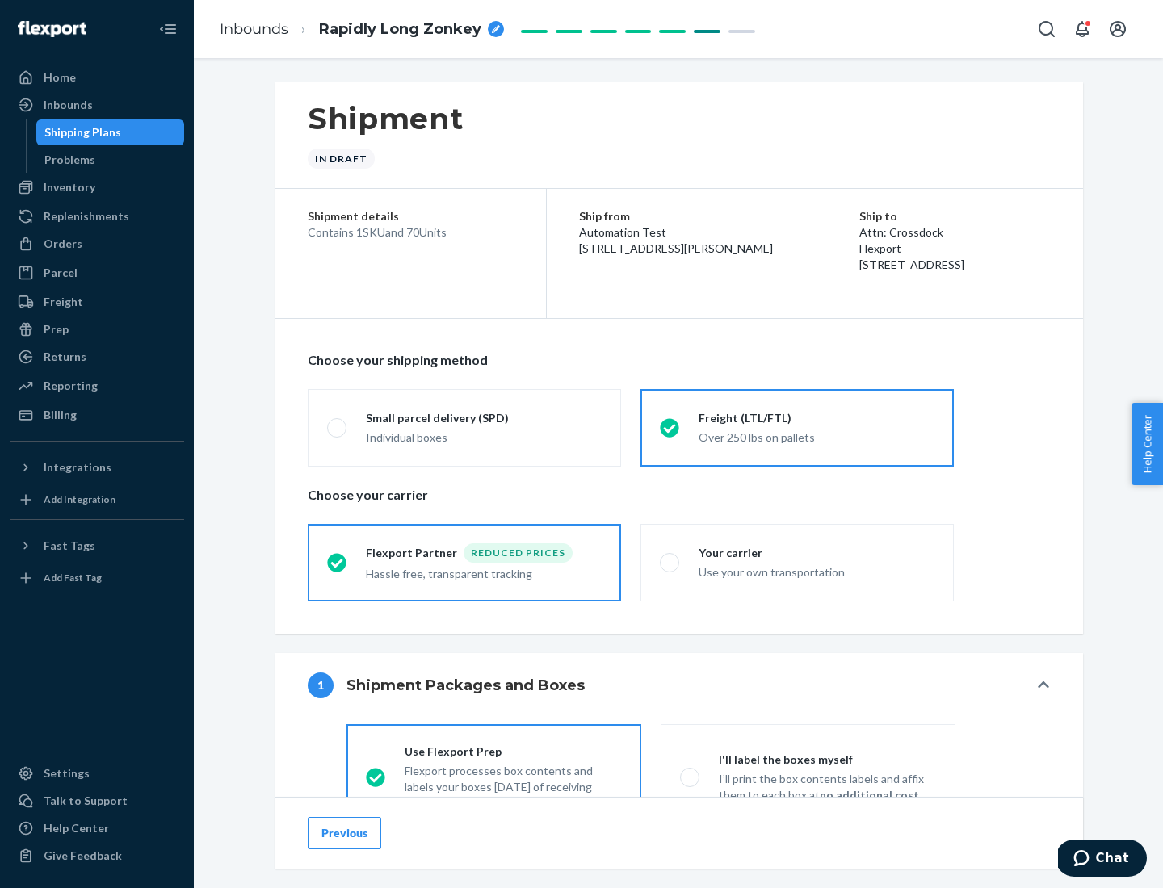
scroll to position [90, 0]
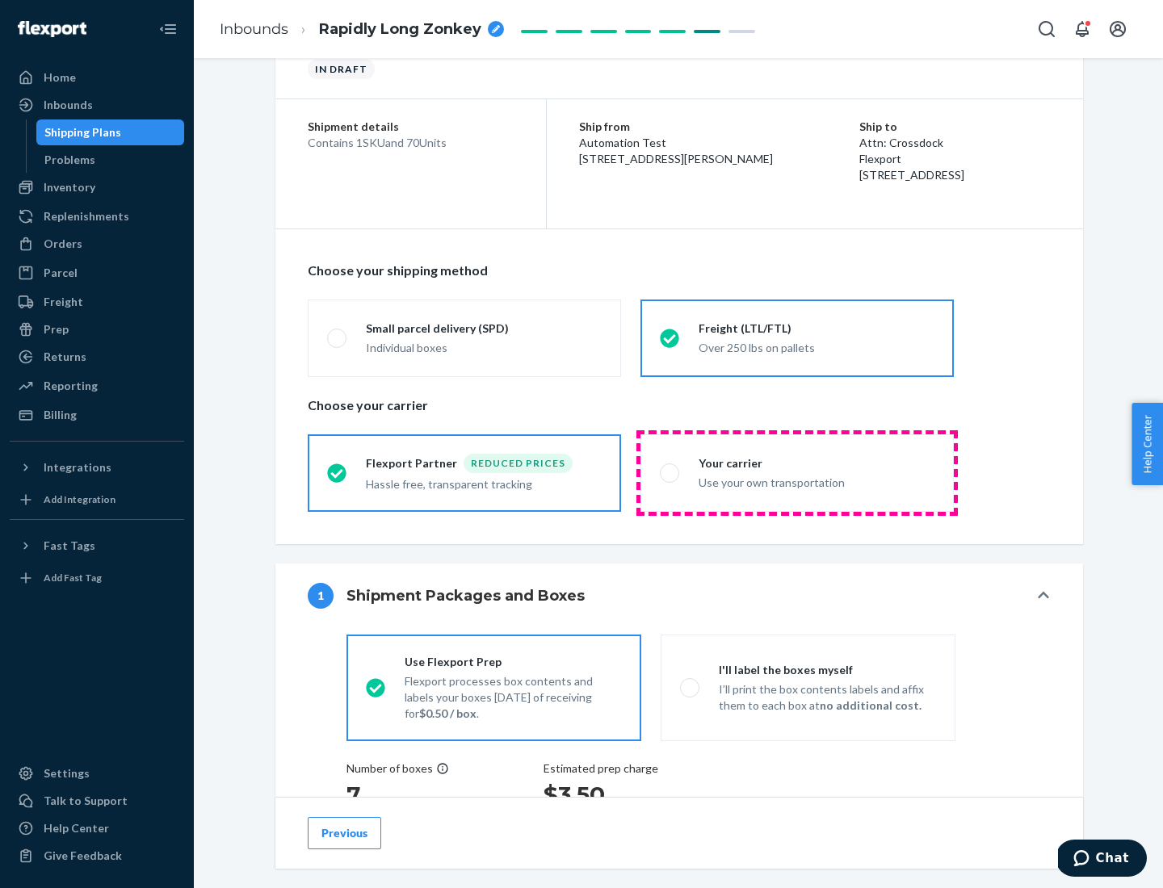
click at [797, 472] on div "Use your own transportation" at bounding box center [816, 480] width 236 height 19
click at [670, 472] on input "Your carrier Use your own transportation" at bounding box center [665, 472] width 10 height 10
radio input "true"
radio input "false"
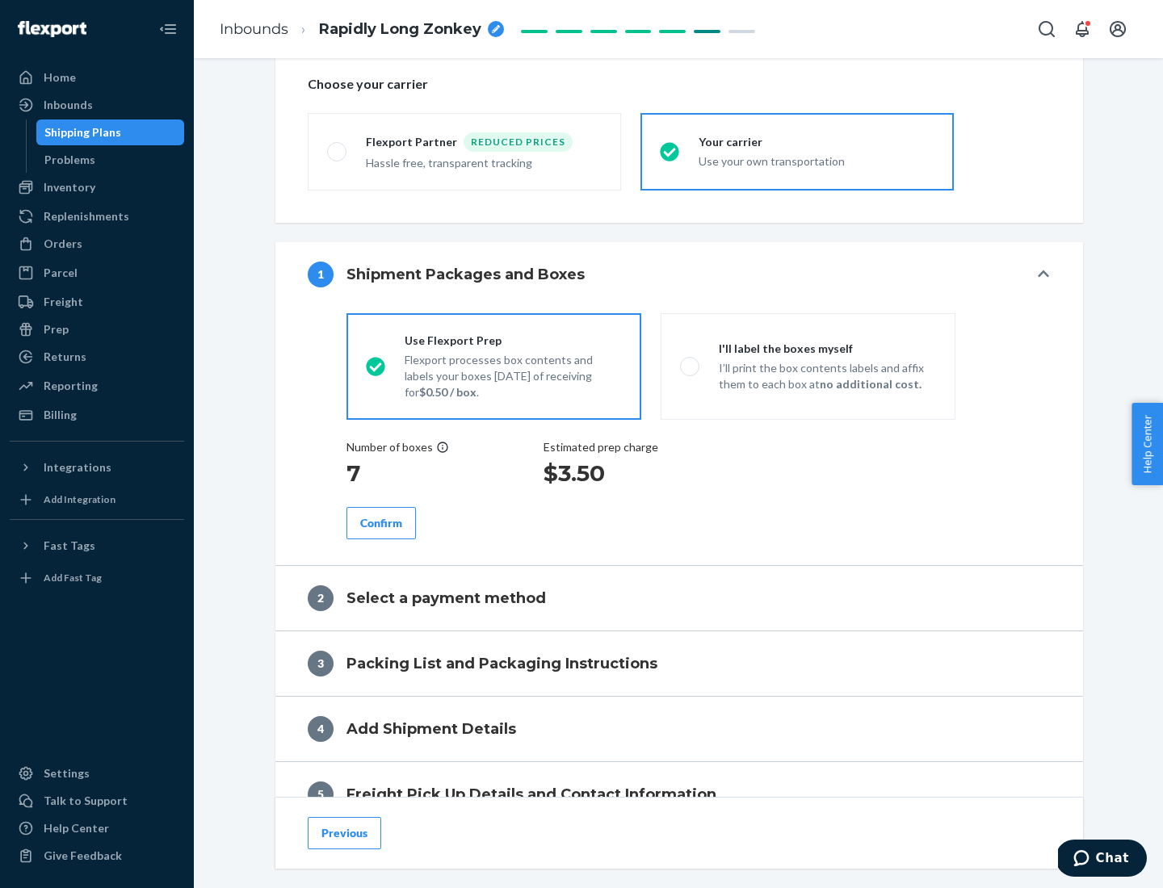
scroll to position [304, 0]
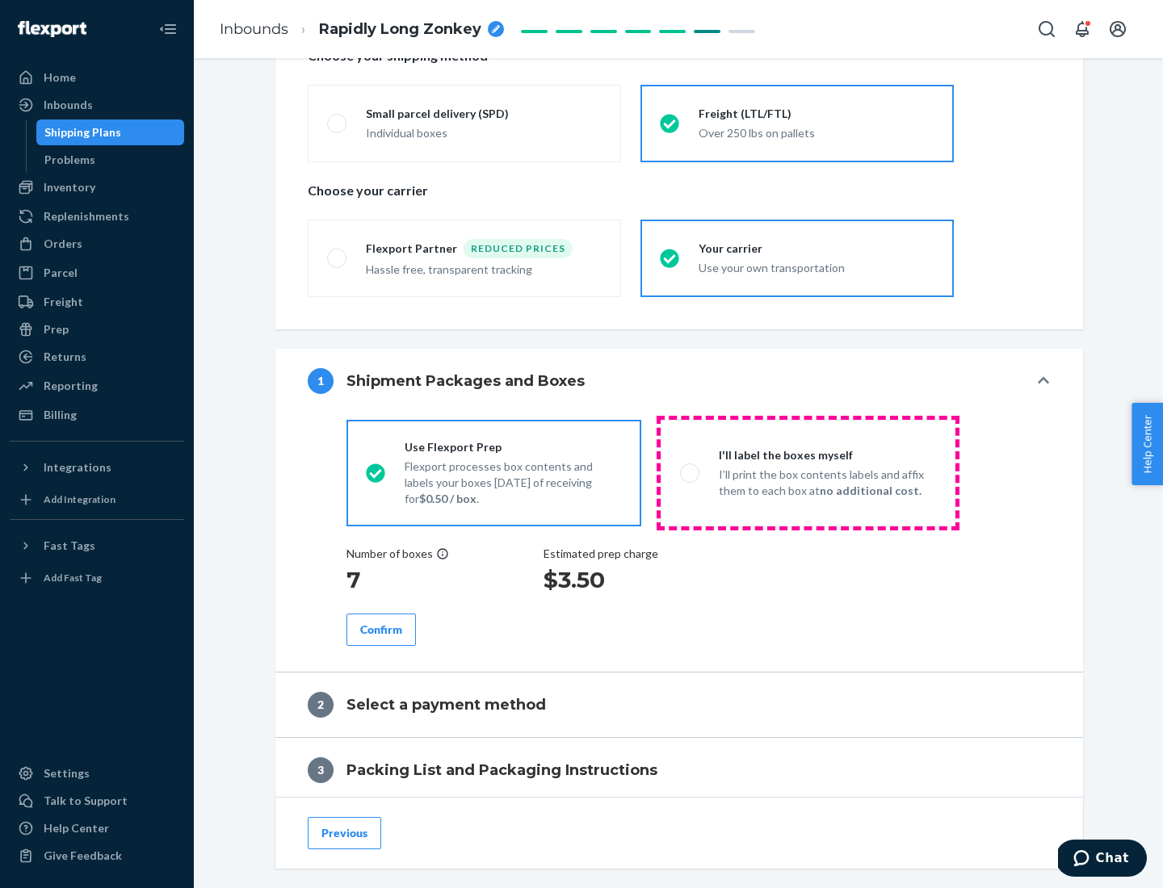
click at [807, 472] on p "I’ll print the box contents labels and affix them to each box at no additional …" at bounding box center [826, 483] width 217 height 32
click at [690, 472] on input "I'll label the boxes myself I’ll print the box contents labels and affix them t…" at bounding box center [685, 472] width 10 height 10
radio input "true"
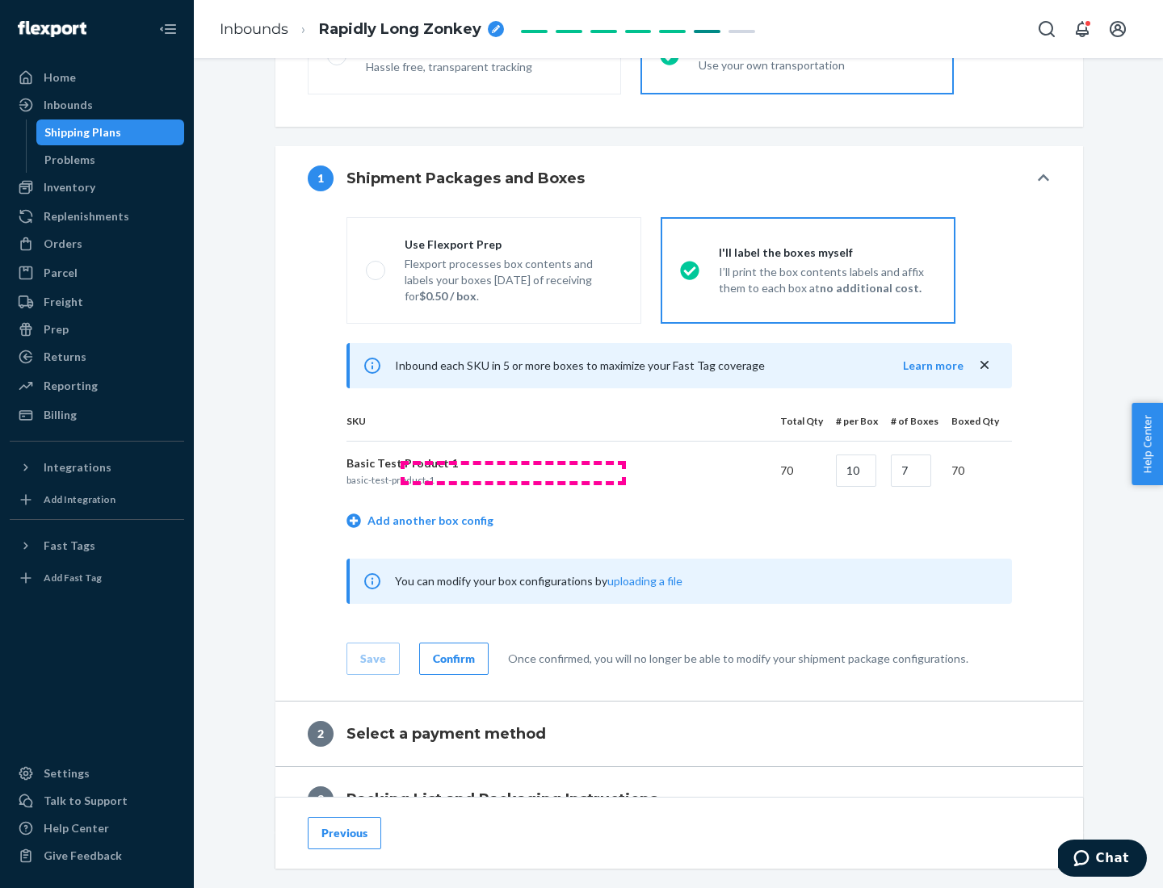
scroll to position [279, 0]
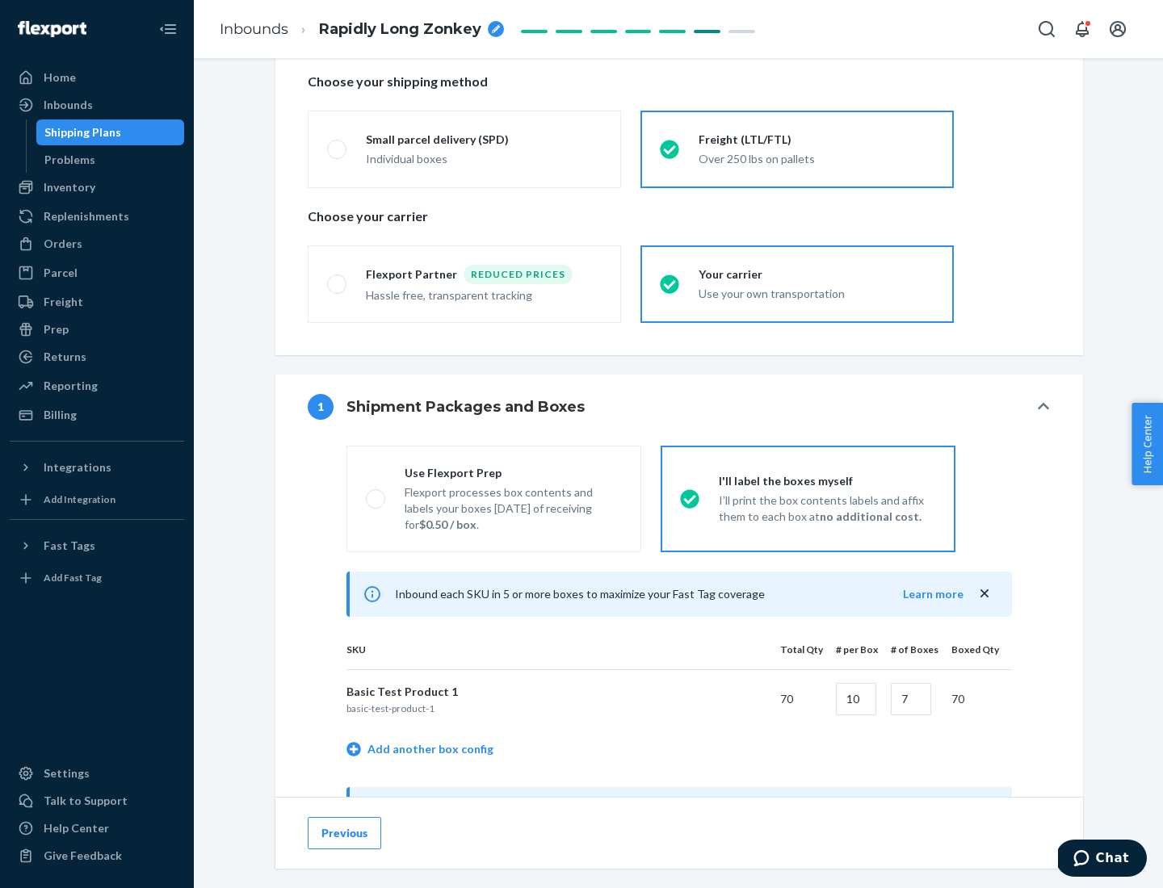
click at [513, 472] on div "Use Flexport Prep" at bounding box center [512, 473] width 217 height 16
click at [376, 493] on input "Use Flexport Prep Flexport processes box contents and labels your boxes [DATE] …" at bounding box center [371, 498] width 10 height 10
radio input "true"
radio input "false"
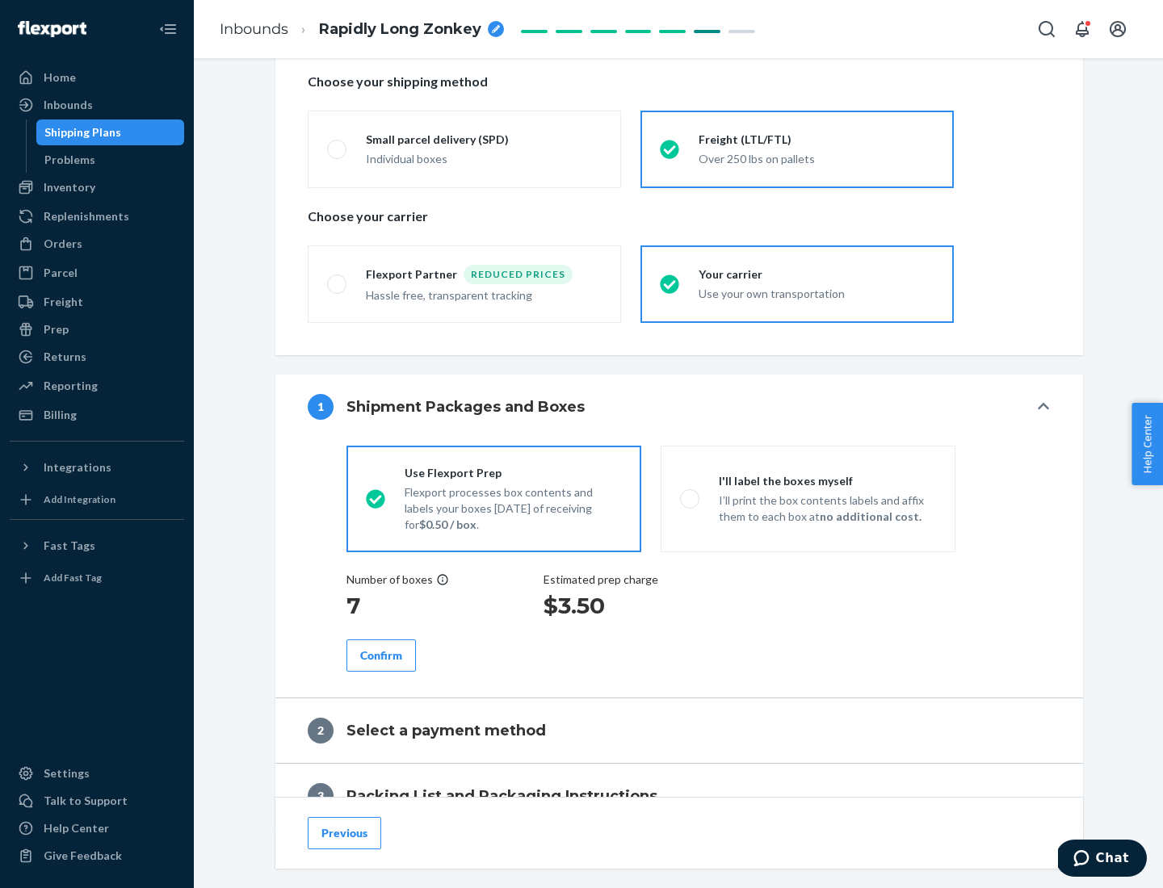
scroll to position [461, 0]
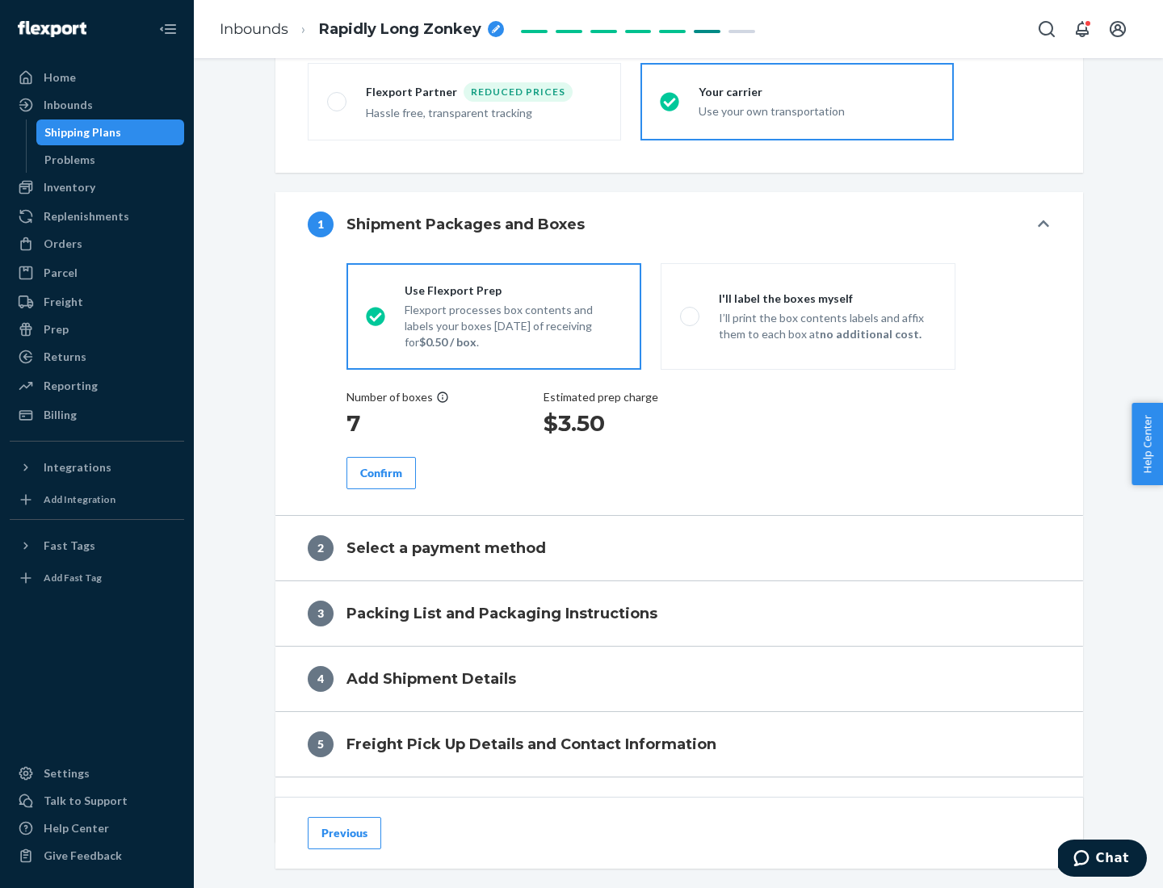
click at [381, 472] on div "Confirm" at bounding box center [381, 473] width 42 height 16
radio input "false"
